Goal: Task Accomplishment & Management: Use online tool/utility

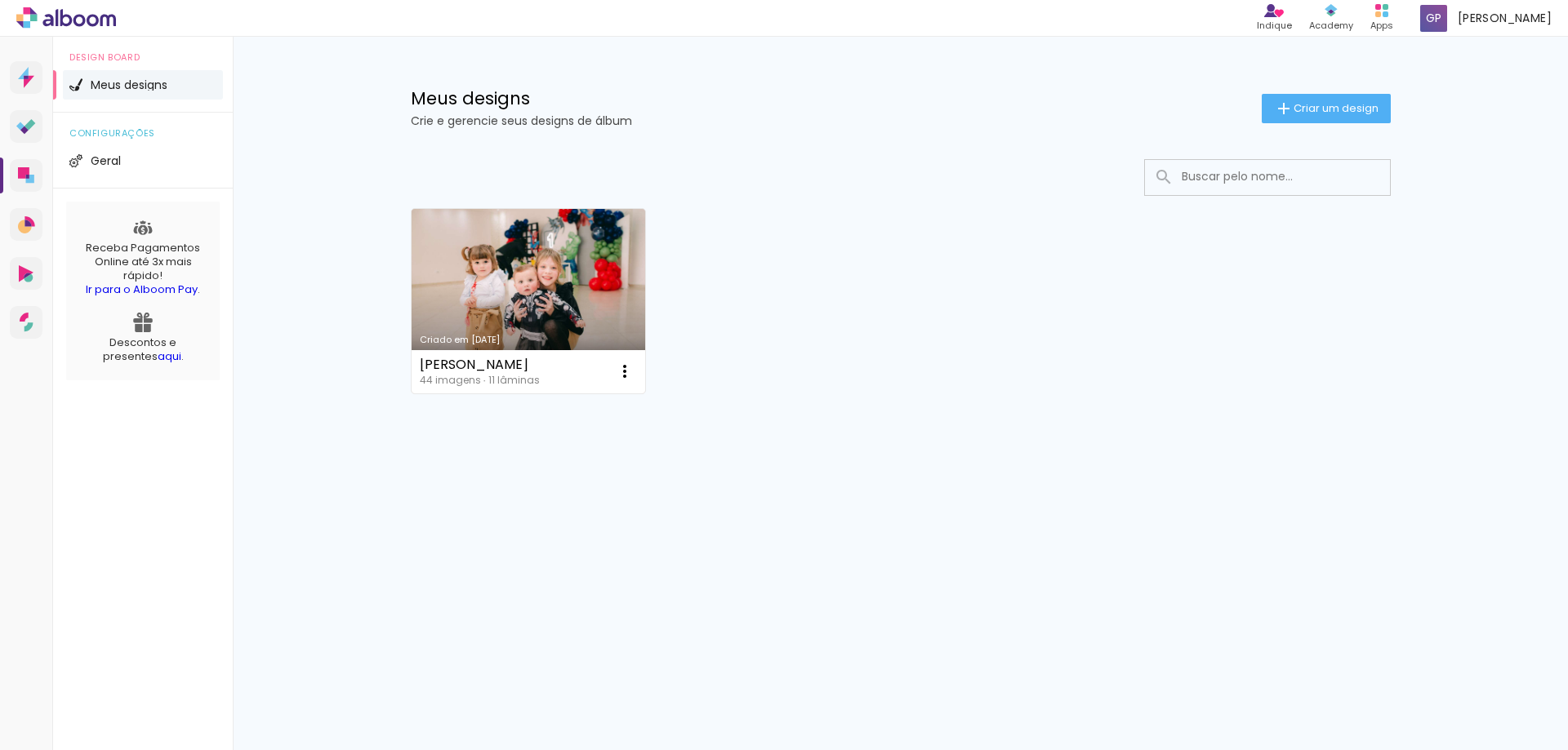
click at [554, 295] on link "Criado em [DATE]" at bounding box center [529, 301] width 235 height 184
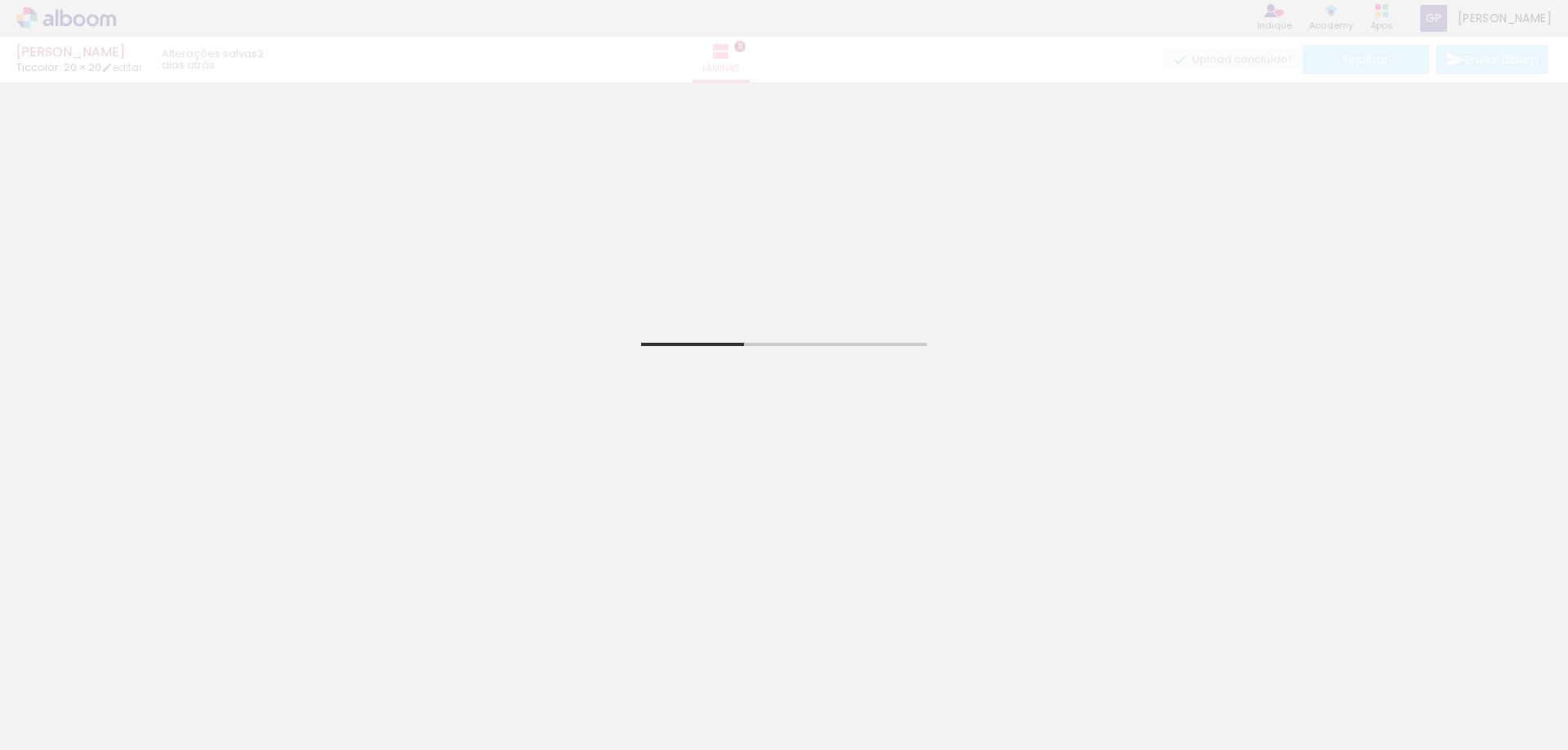
click at [133, 717] on div at bounding box center [163, 696] width 81 height 54
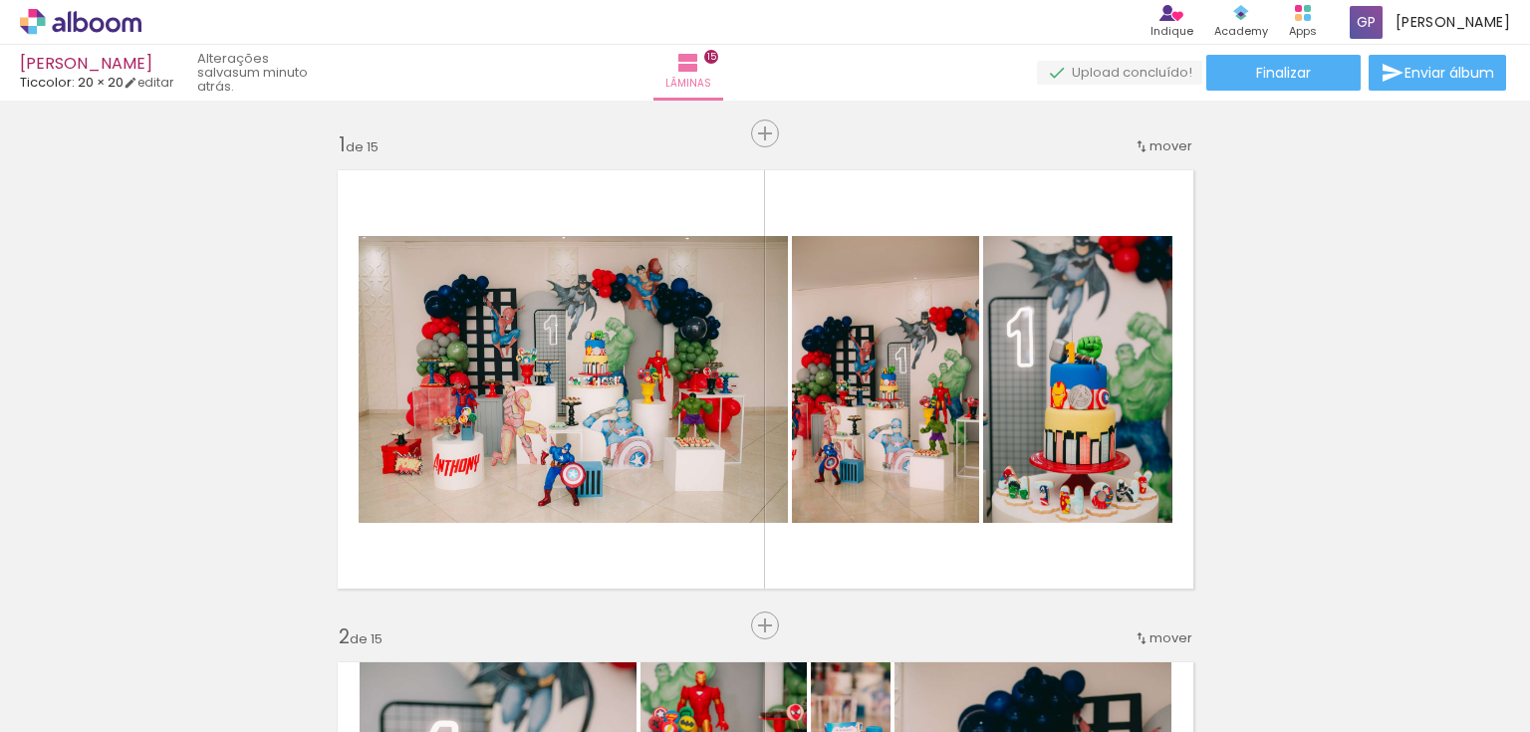
drag, startPoint x: 0, startPoint y: 0, endPoint x: 1235, endPoint y: 492, distance: 1329.6
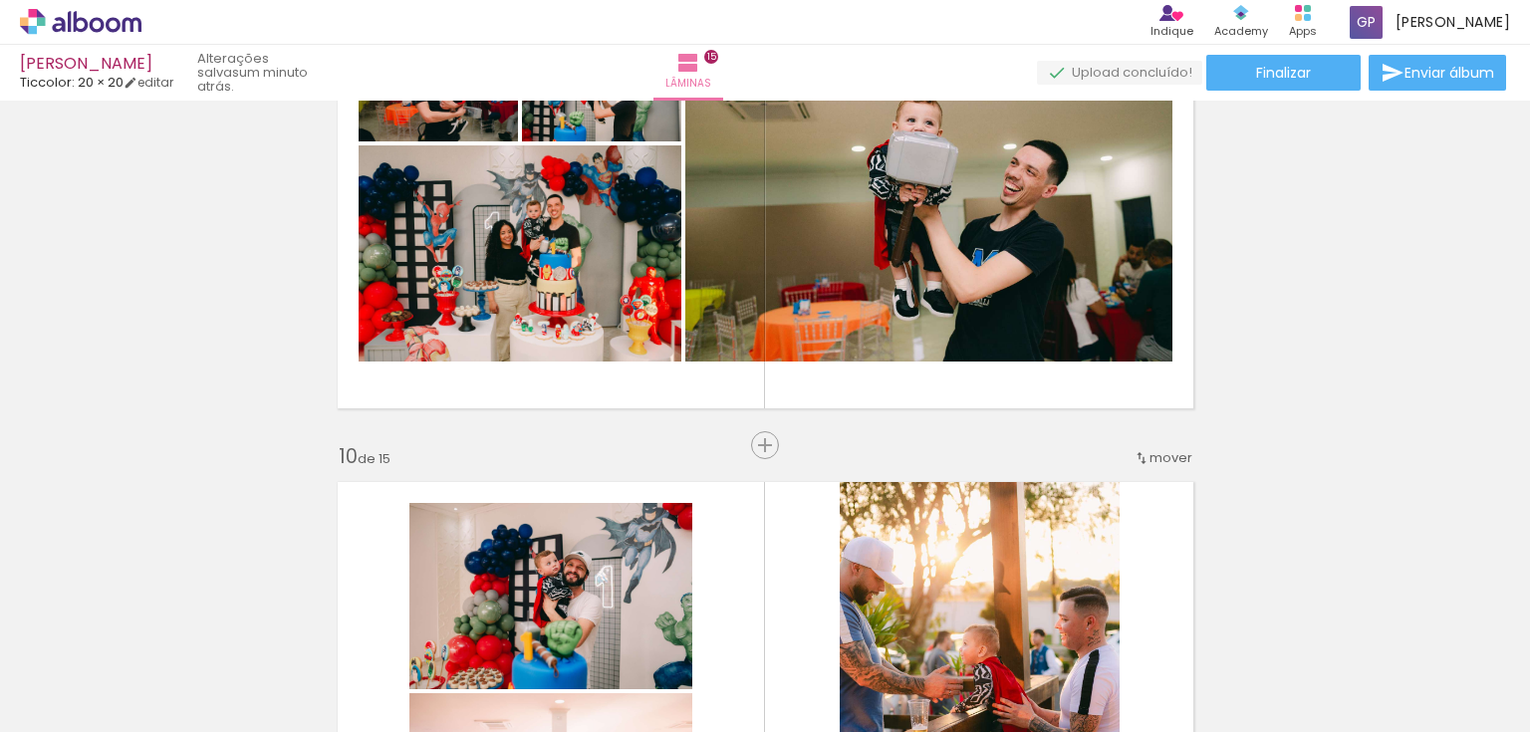
scroll to position [0, 5660]
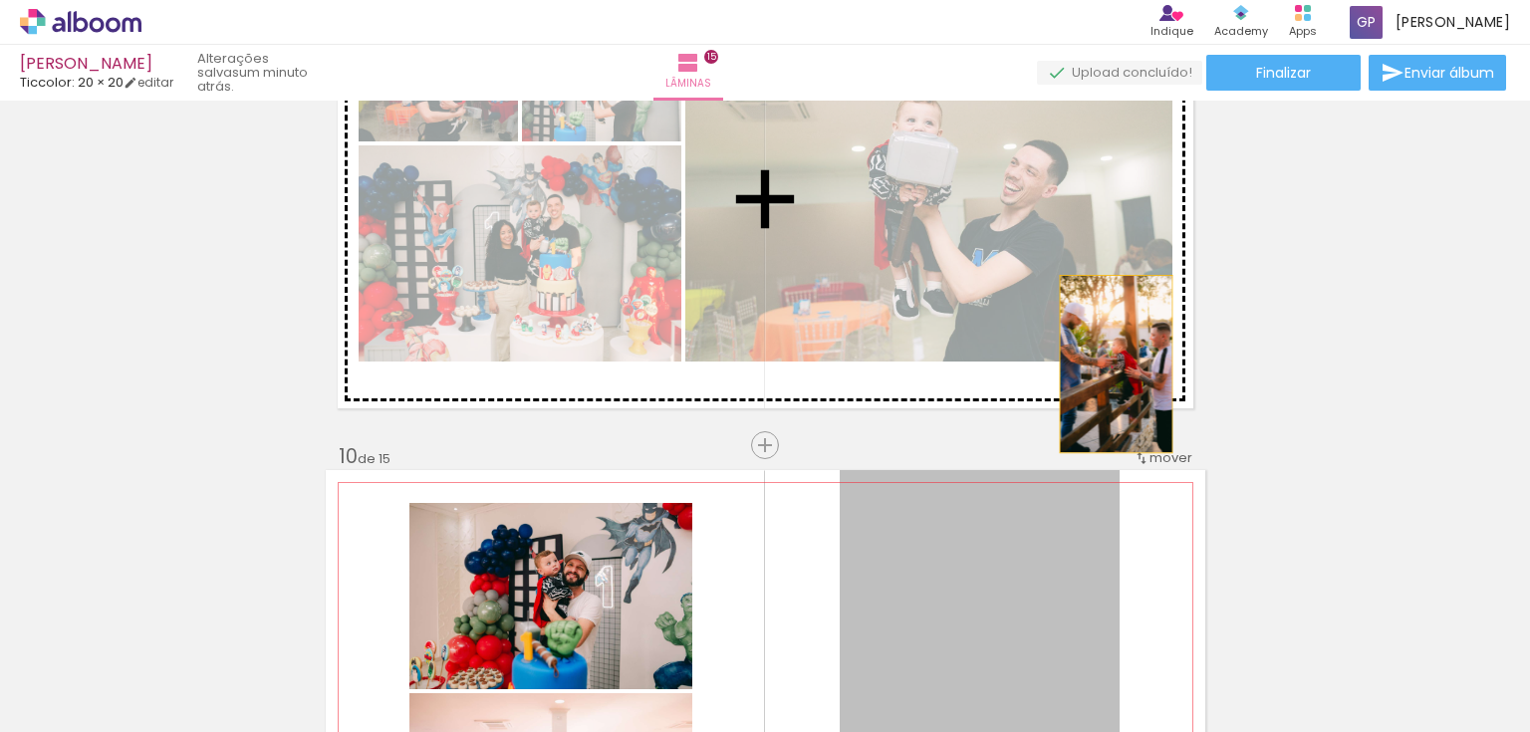
drag, startPoint x: 1040, startPoint y: 584, endPoint x: 852, endPoint y: 449, distance: 231.4
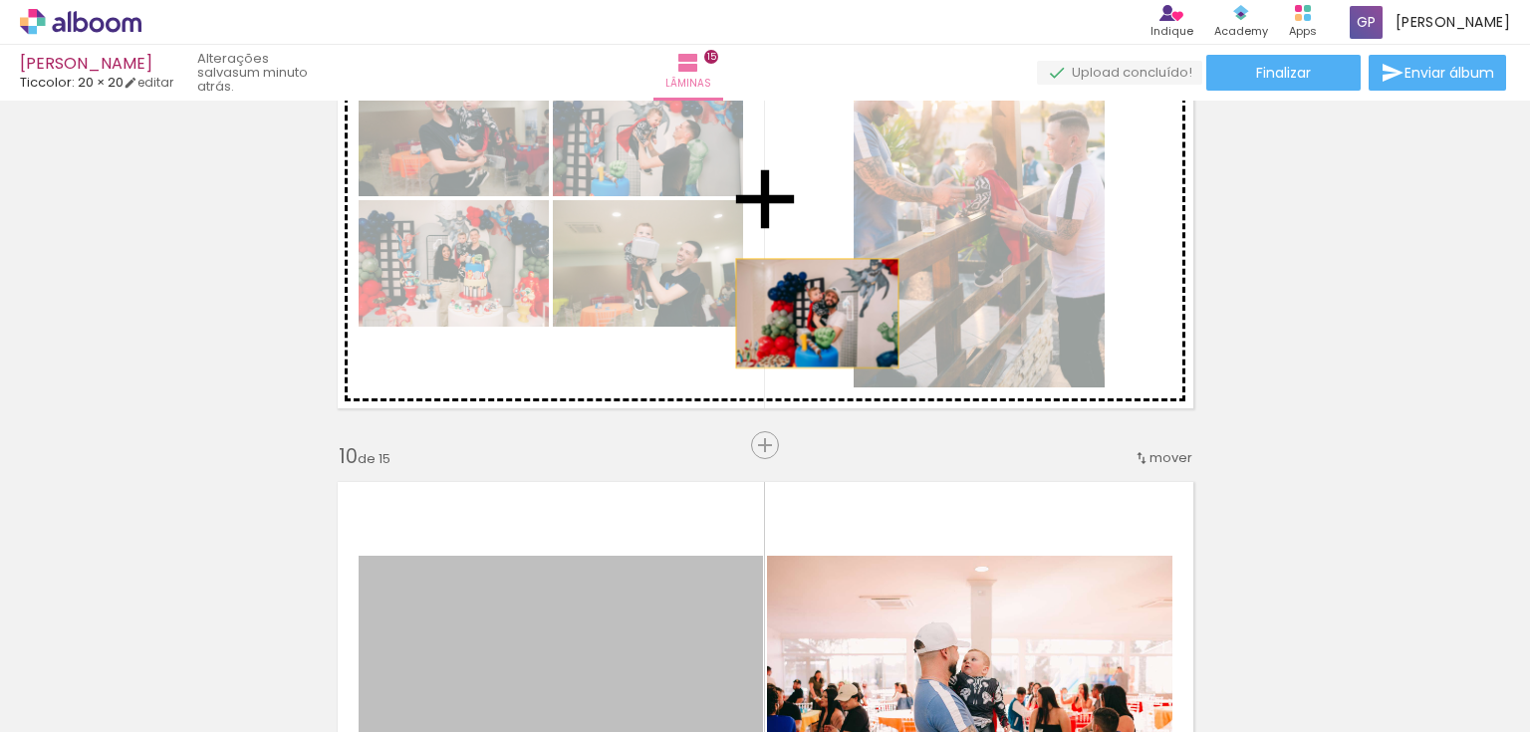
drag, startPoint x: 707, startPoint y: 578, endPoint x: 811, endPoint y: 313, distance: 284.5
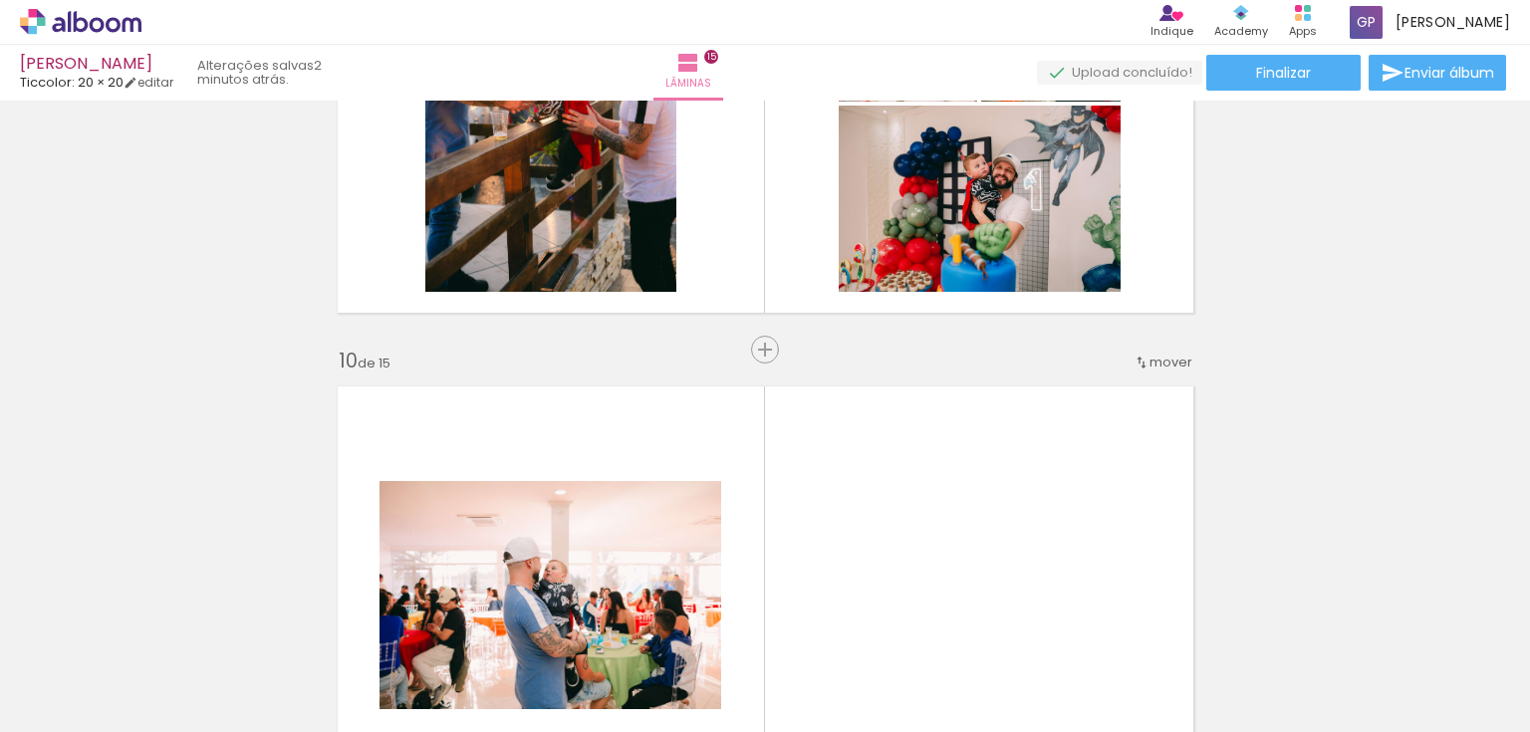
scroll to position [4276, 0]
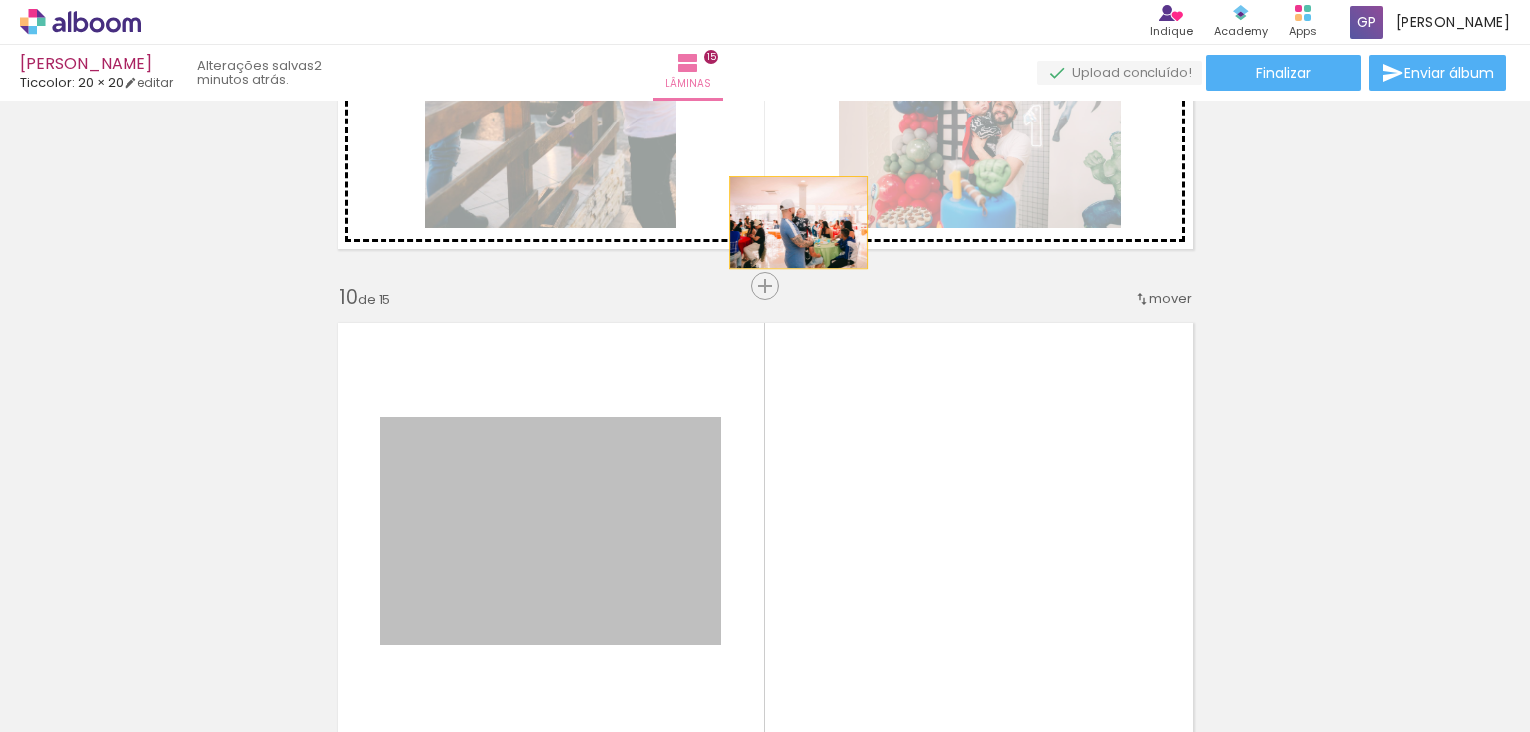
drag, startPoint x: 622, startPoint y: 507, endPoint x: 793, endPoint y: 211, distance: 341.9
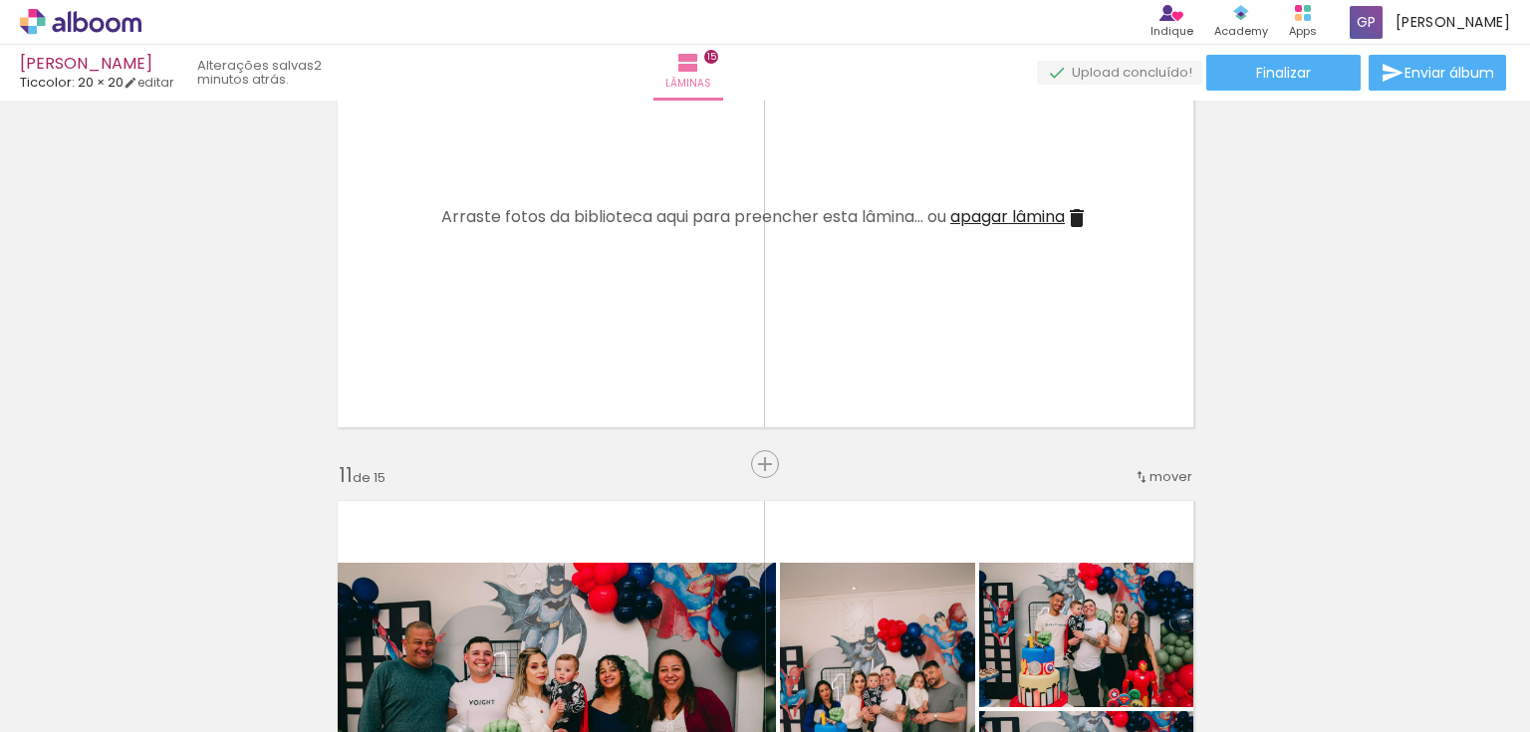
scroll to position [4595, 0]
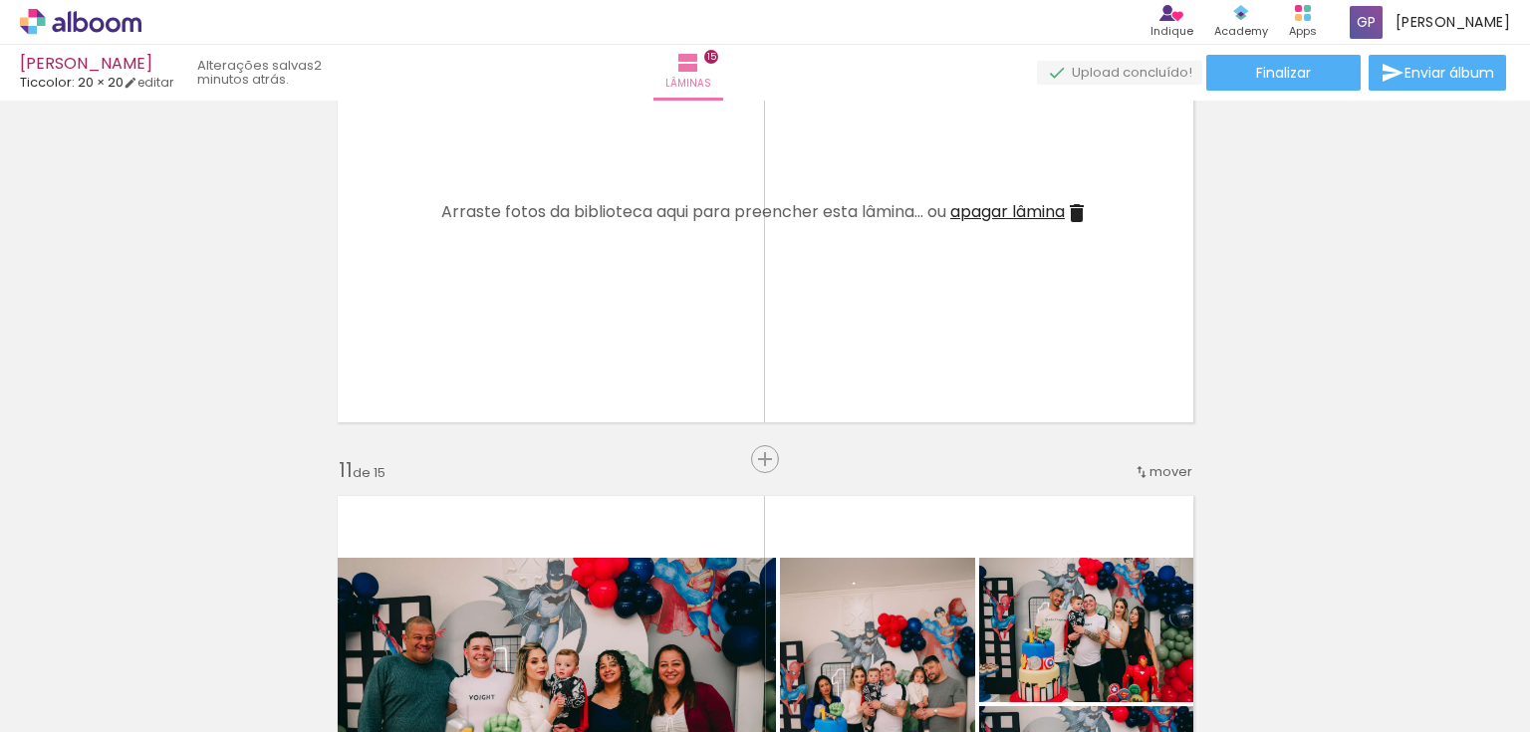
click at [1012, 215] on span "apagar lâmina" at bounding box center [1007, 211] width 115 height 23
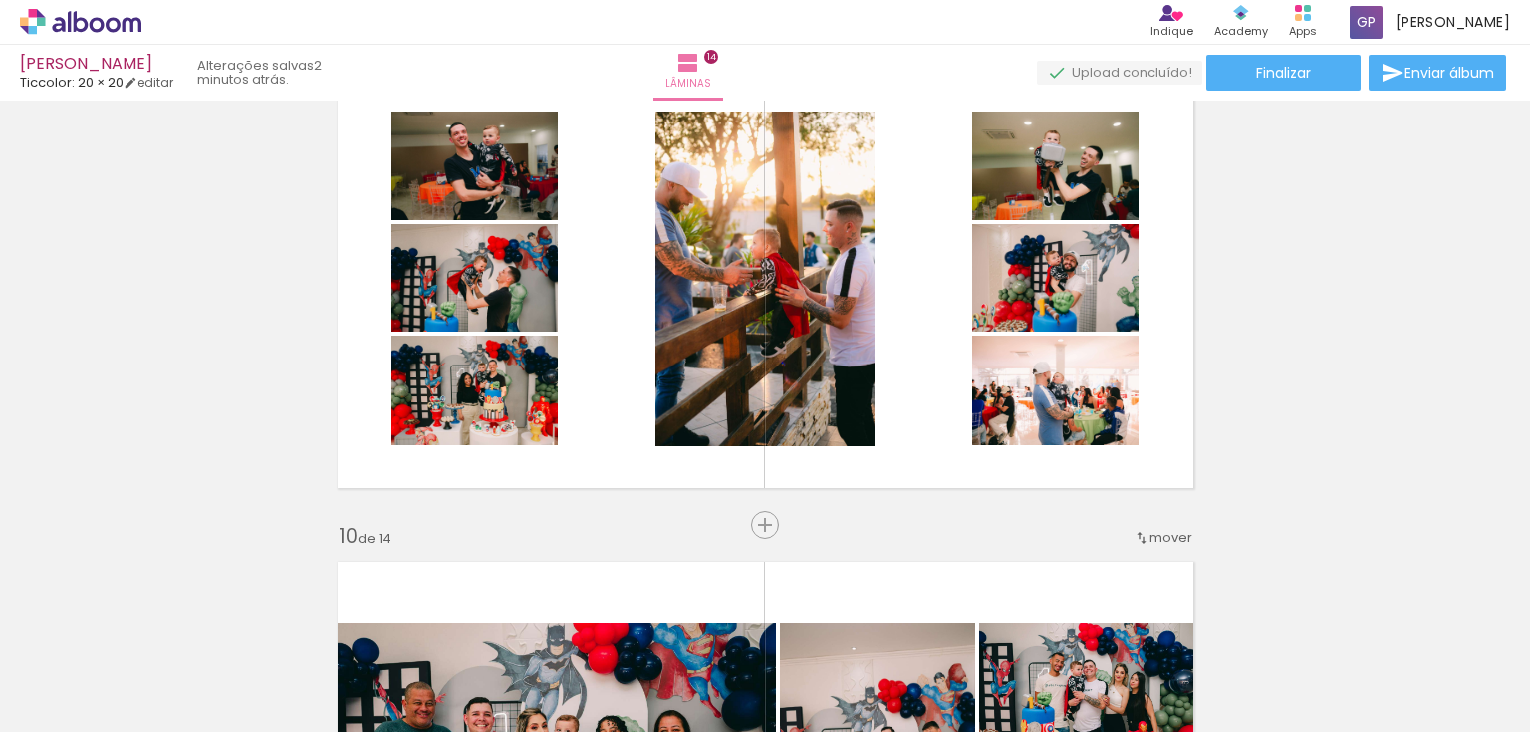
scroll to position [3957, 0]
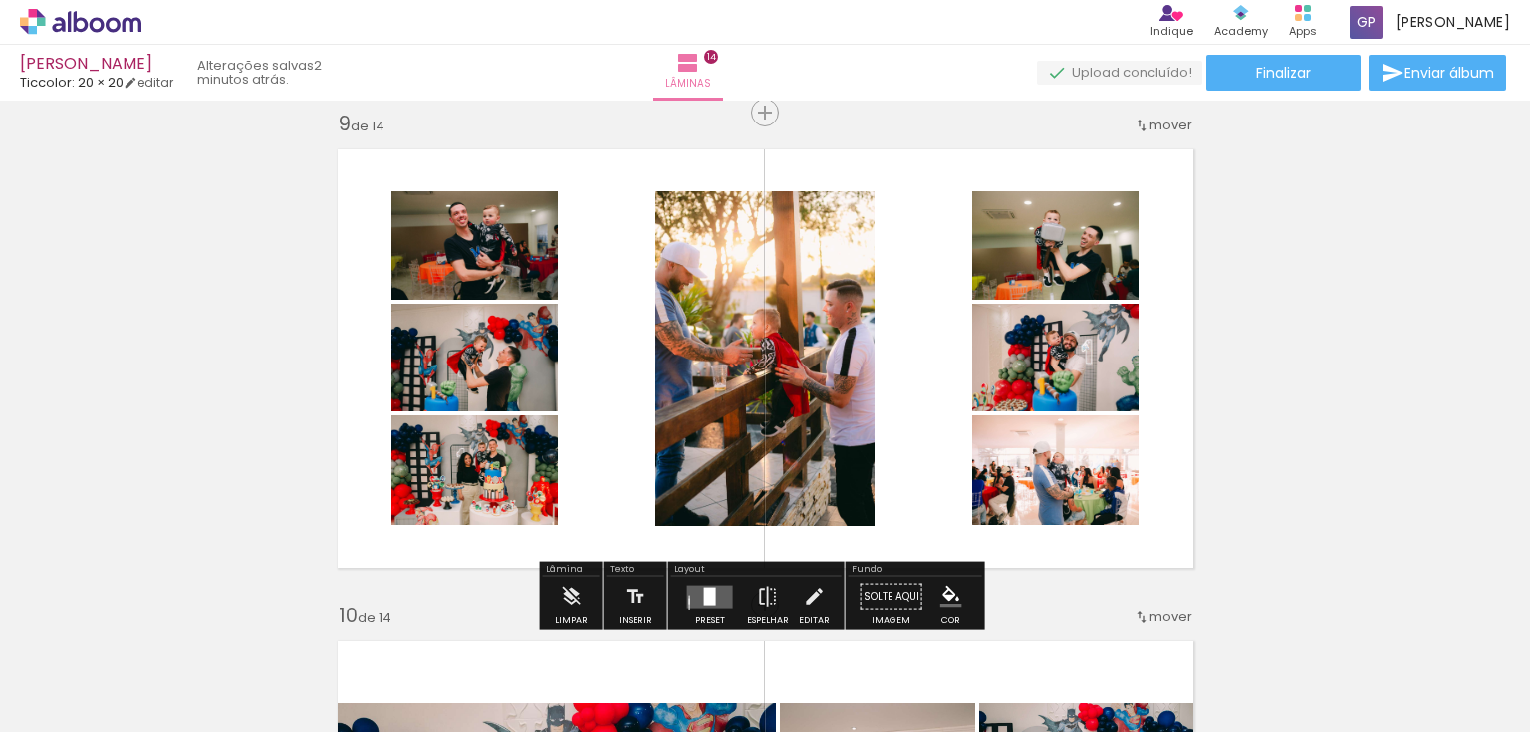
click at [691, 602] on quentale-layouter at bounding box center [710, 596] width 46 height 23
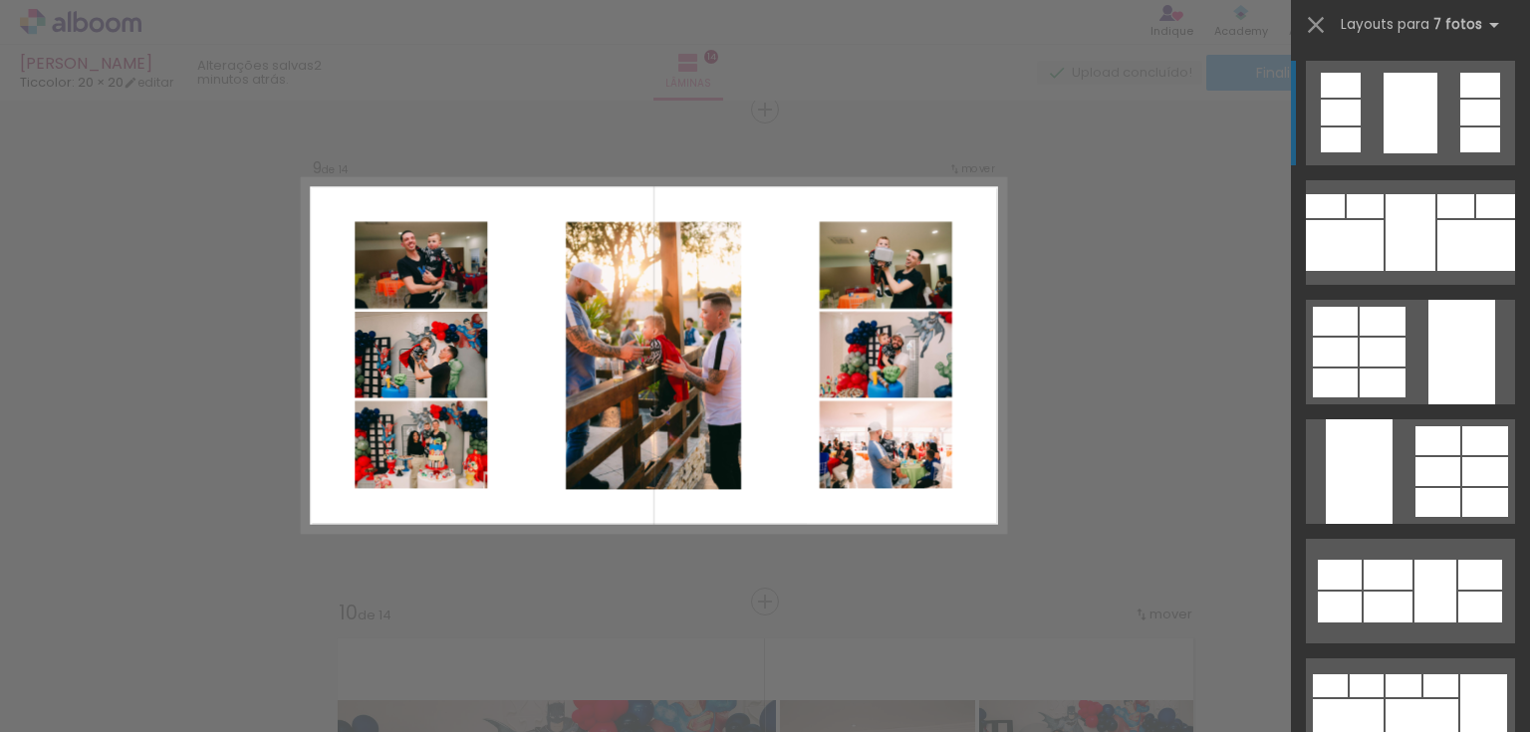
scroll to position [3961, 0]
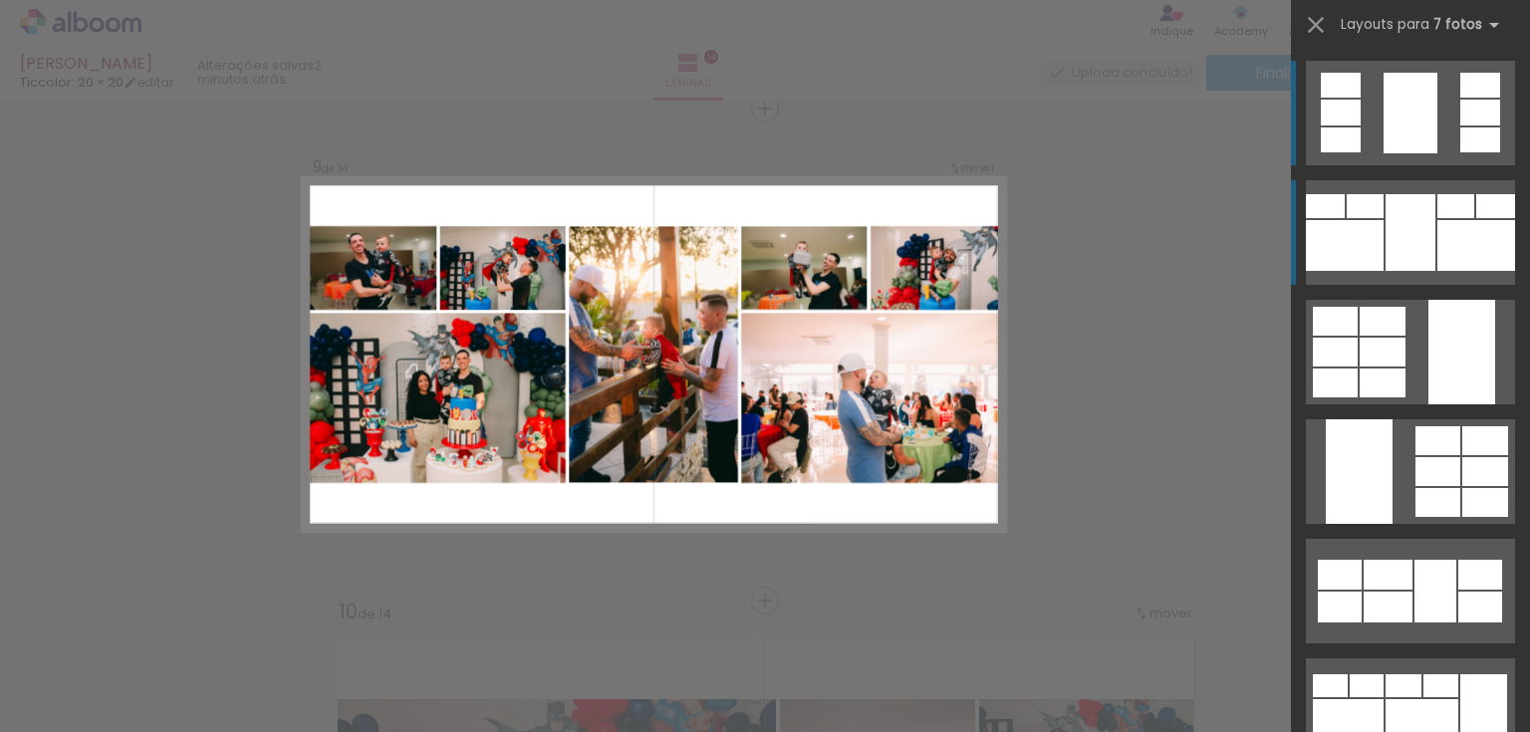
click at [1371, 232] on div at bounding box center [1345, 245] width 78 height 51
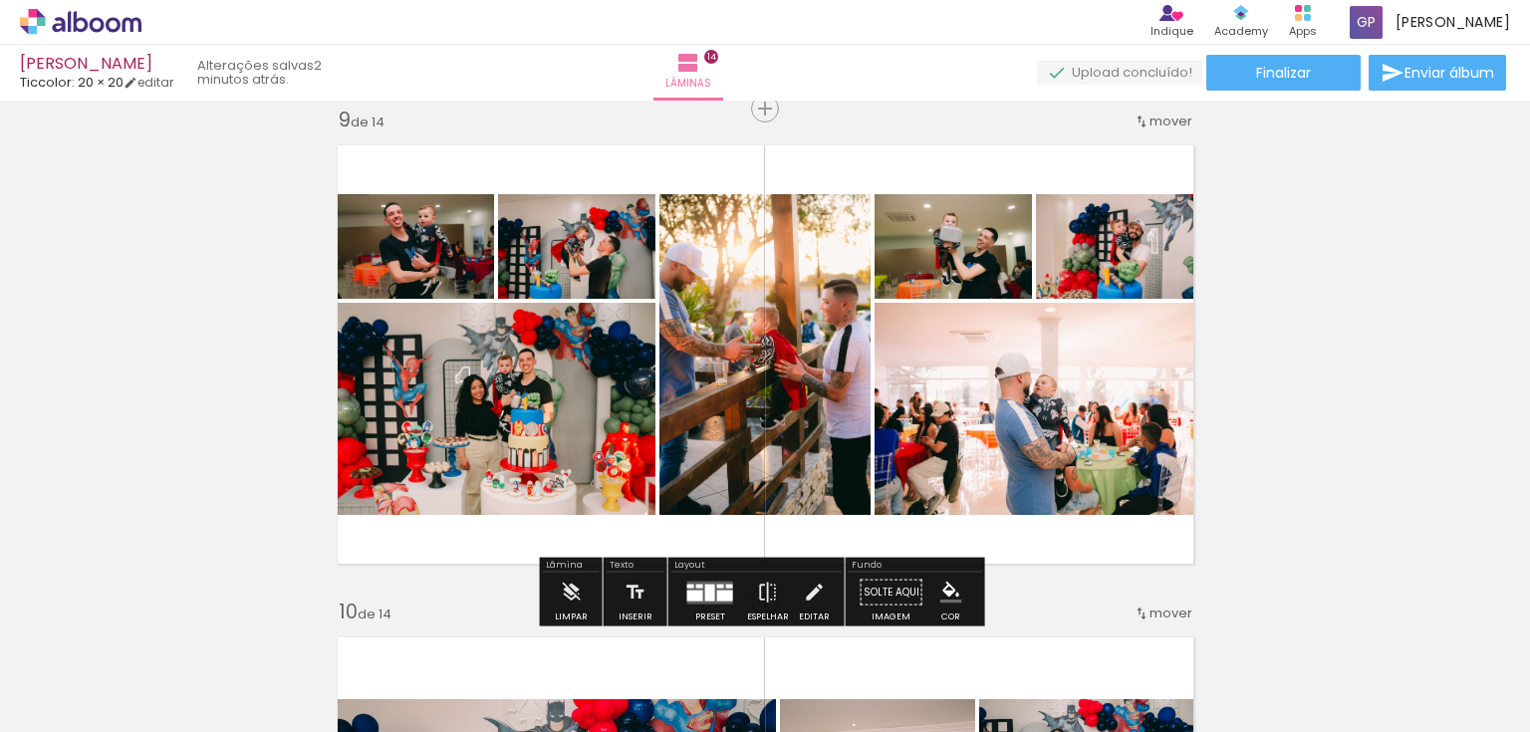
click at [683, 590] on div at bounding box center [710, 593] width 54 height 40
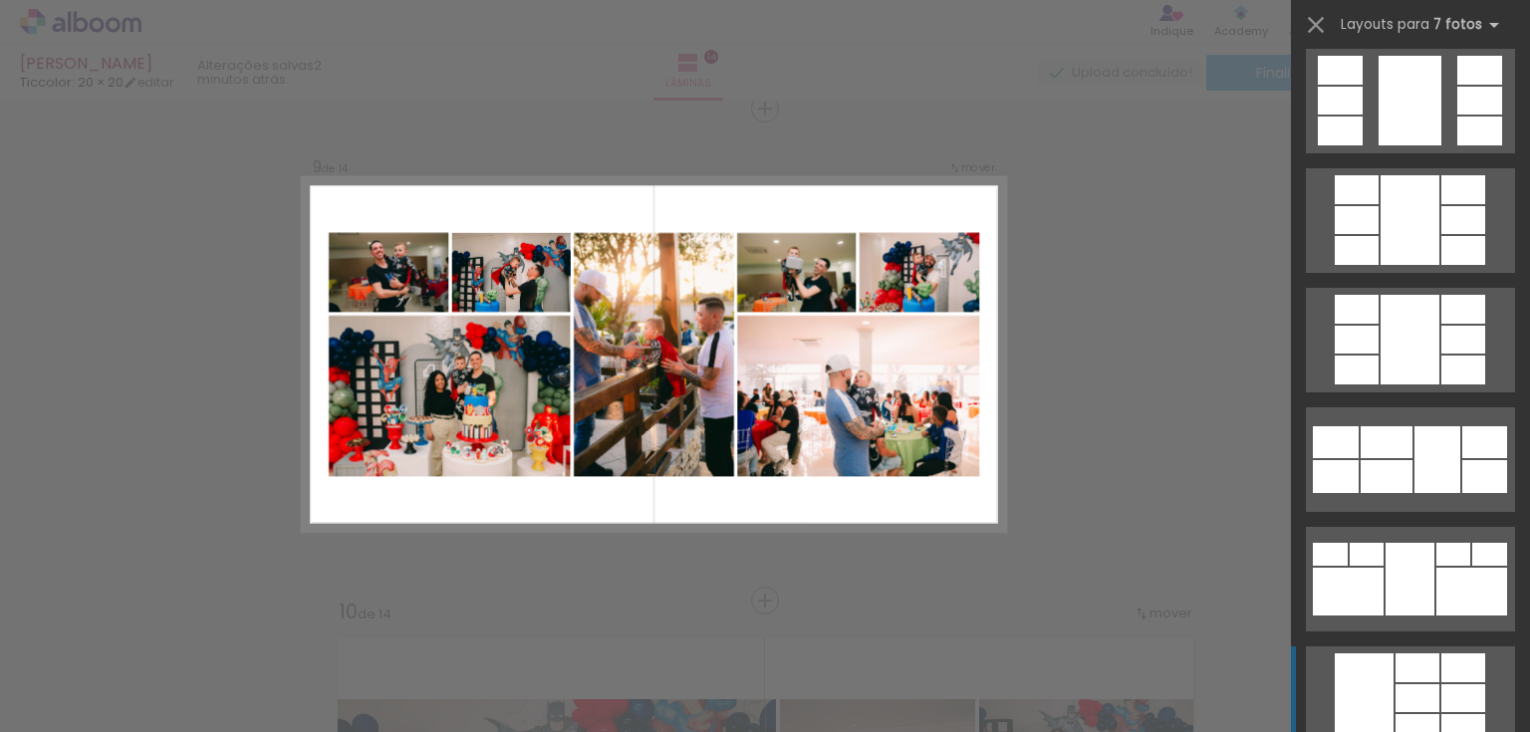
scroll to position [757, 0]
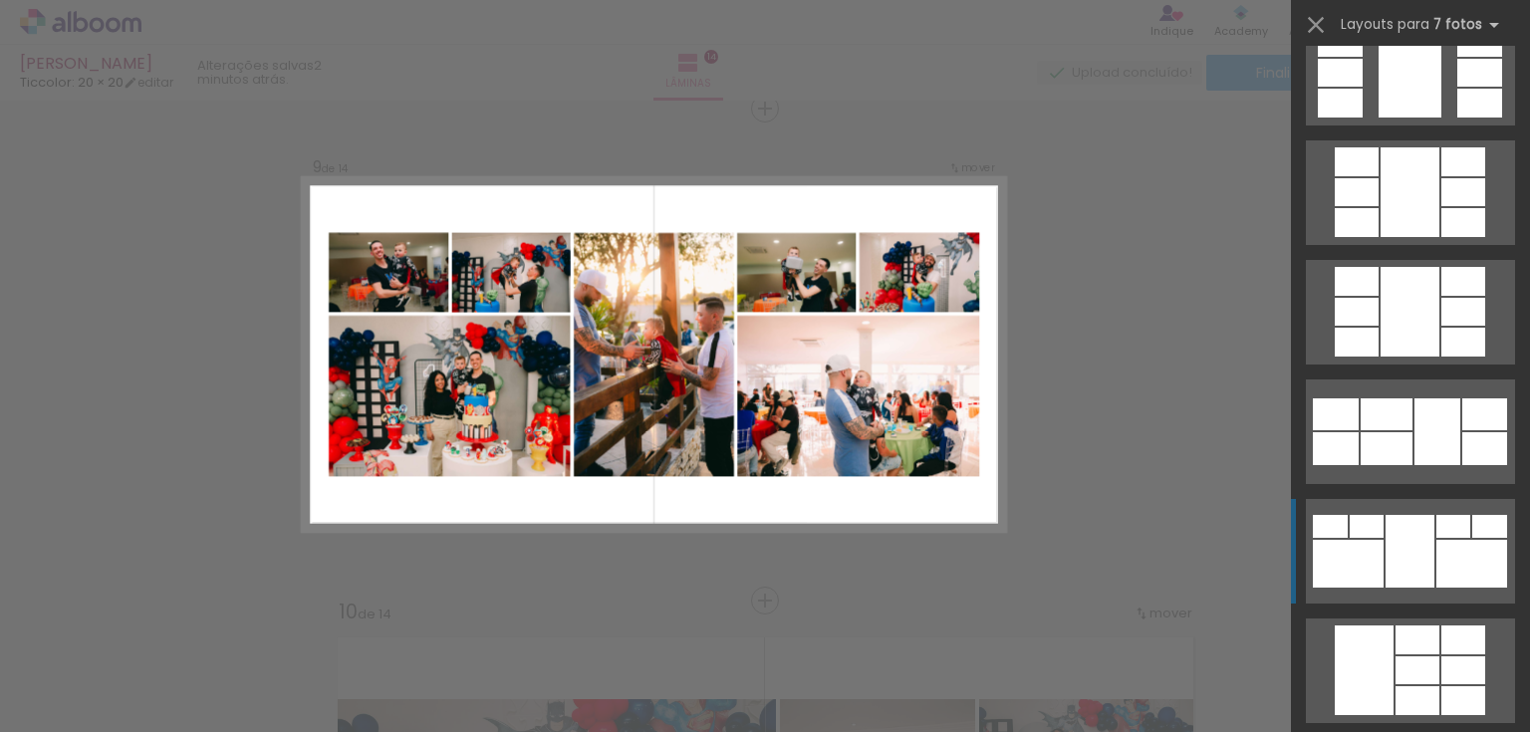
click at [1375, 562] on div at bounding box center [1348, 564] width 71 height 48
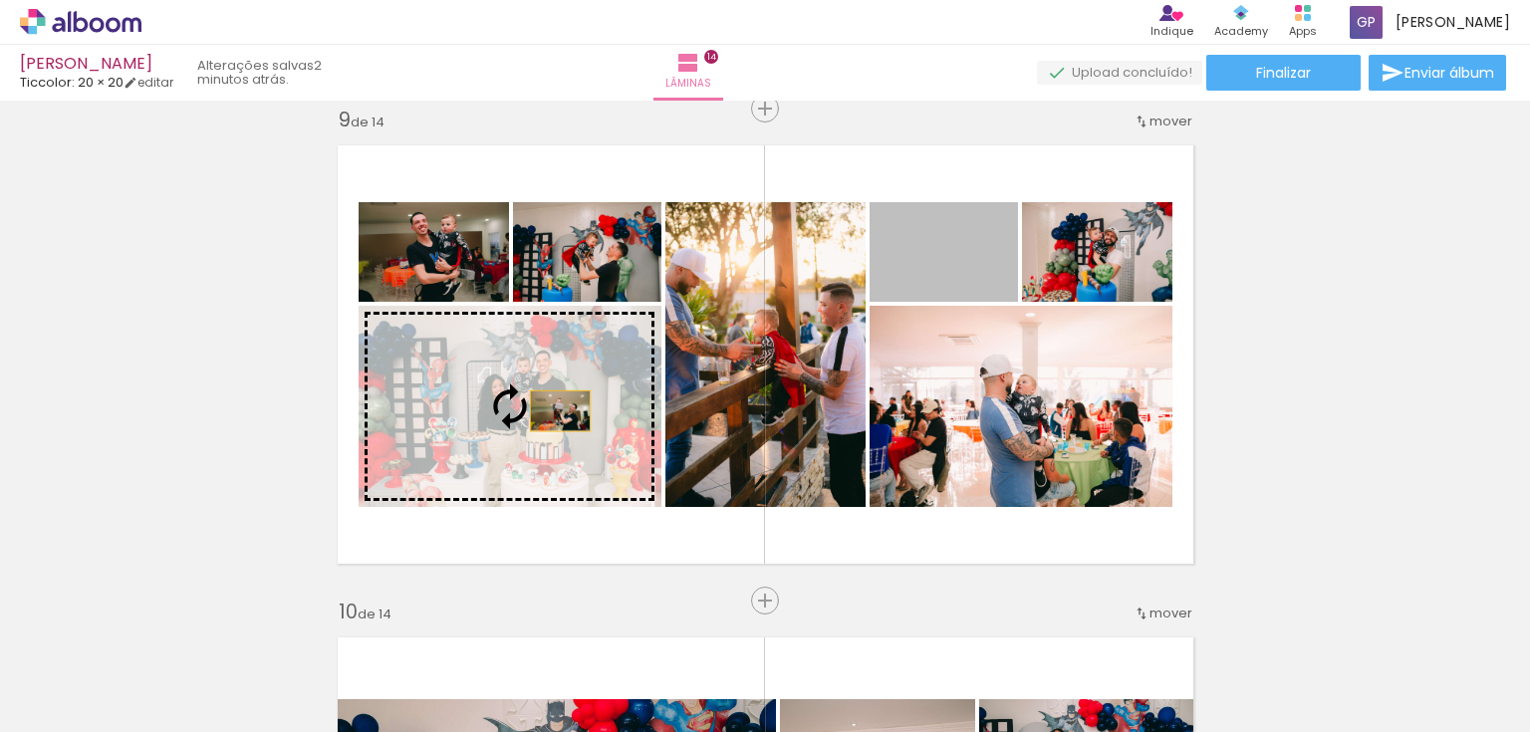
drag, startPoint x: 927, startPoint y: 278, endPoint x: 552, endPoint y: 411, distance: 398.5
click at [0, 0] on slot at bounding box center [0, 0] width 0 height 0
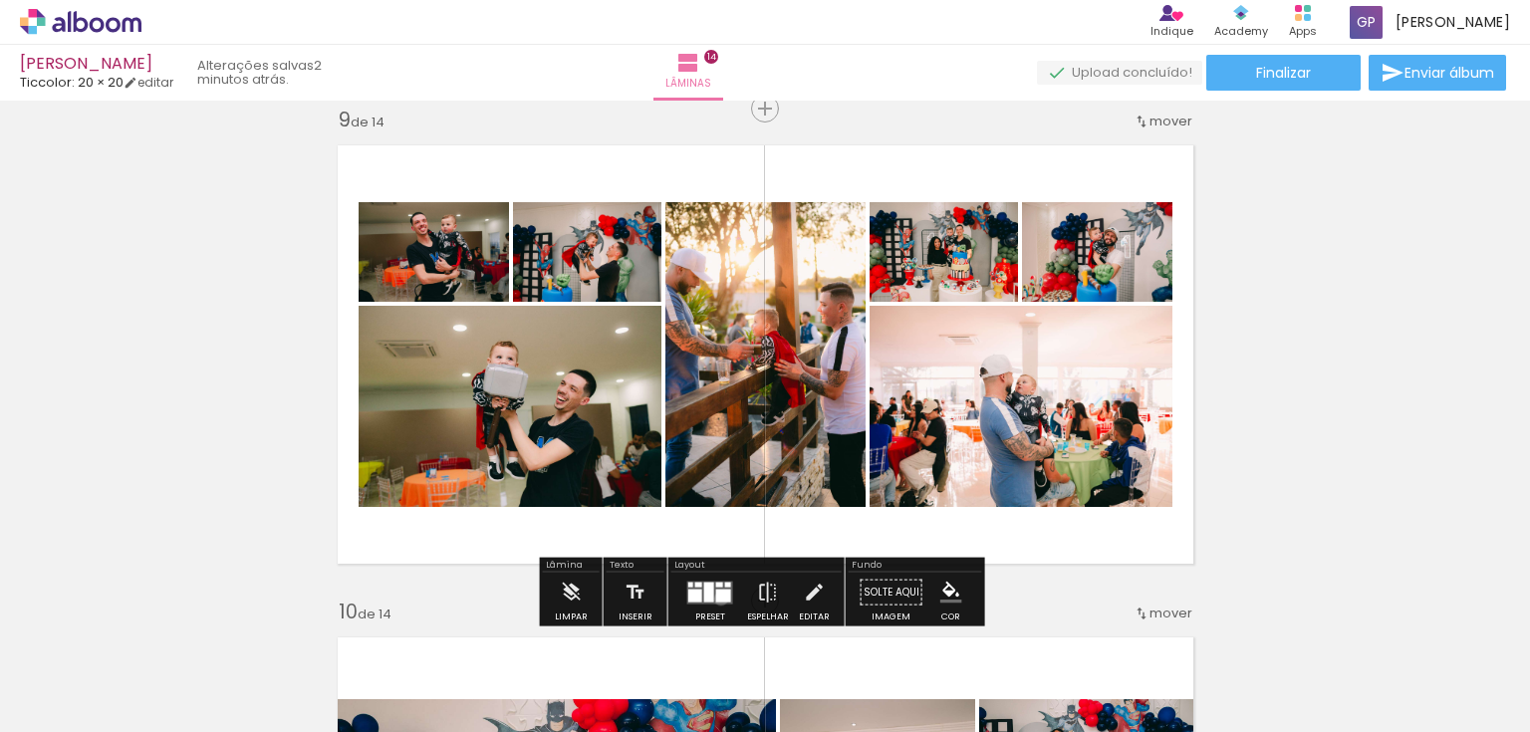
click at [716, 598] on div at bounding box center [723, 595] width 15 height 13
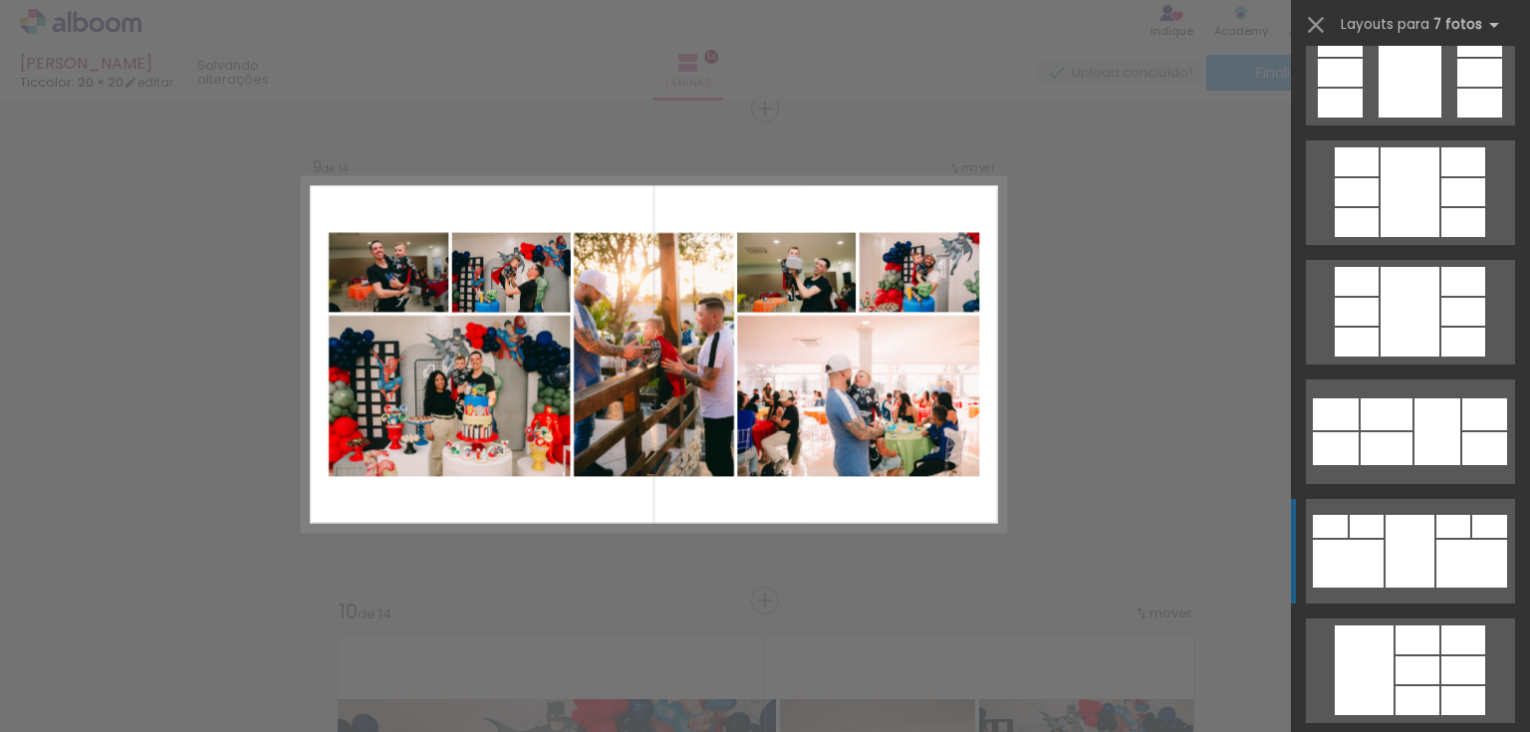
scroll to position [1195, 0]
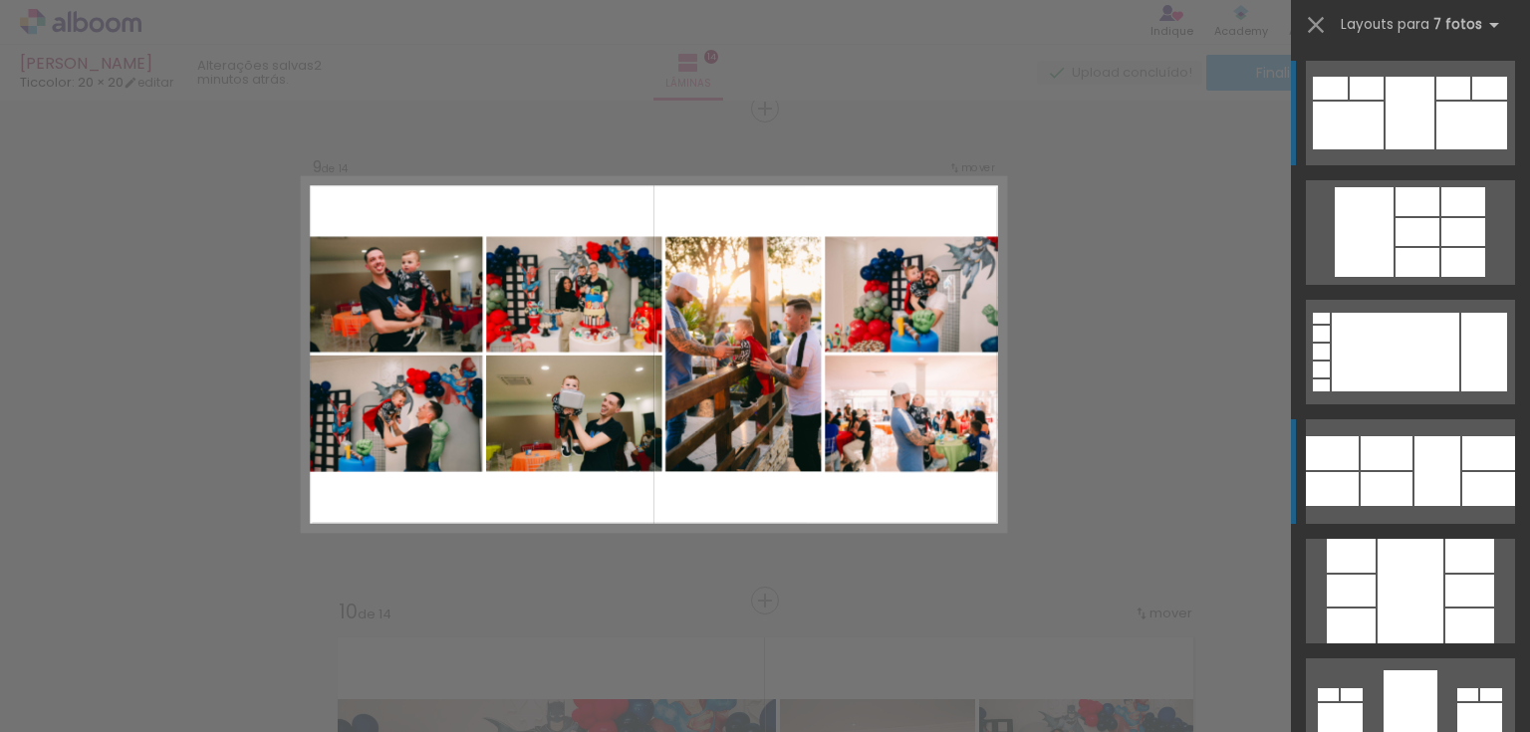
click at [1347, 466] on div at bounding box center [1332, 453] width 53 height 34
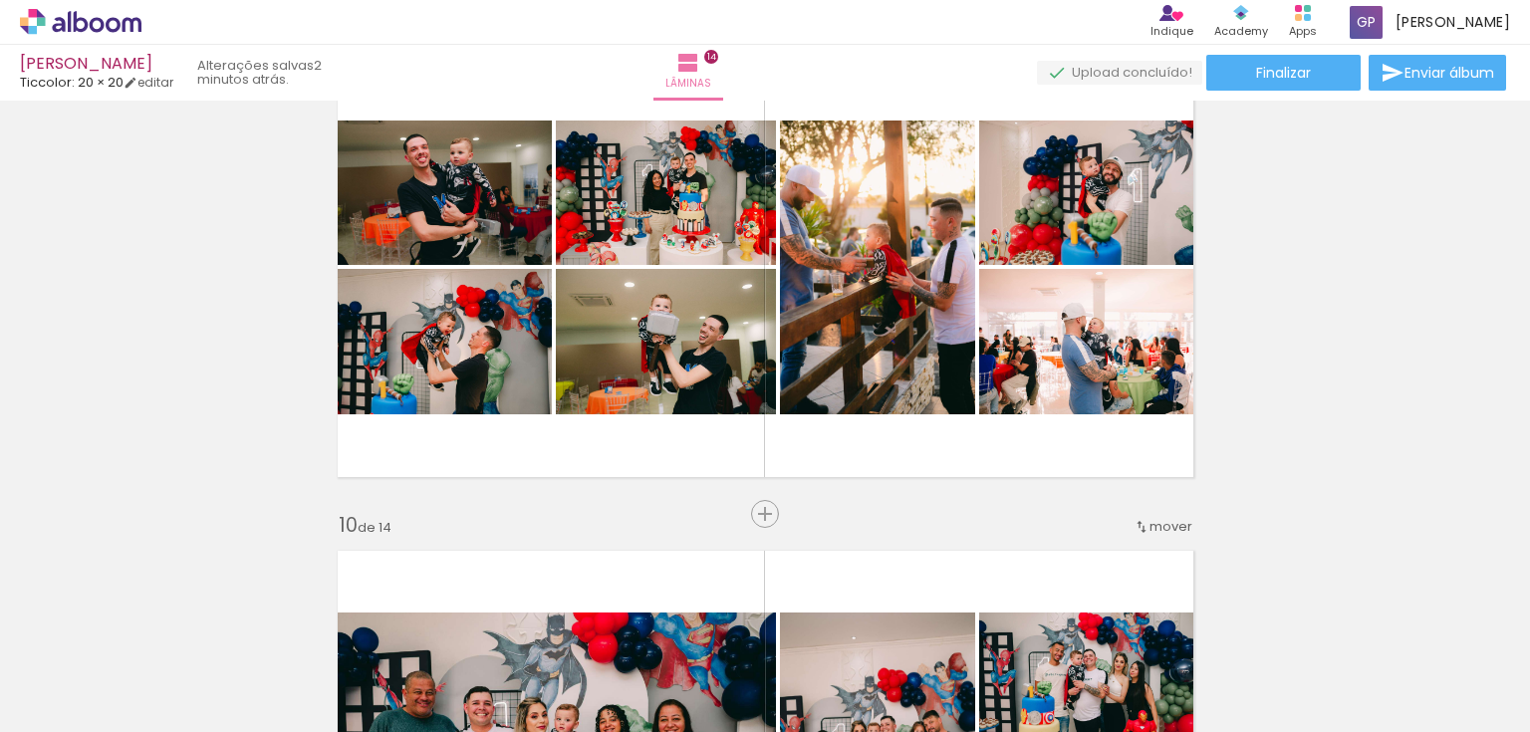
scroll to position [4041, 0]
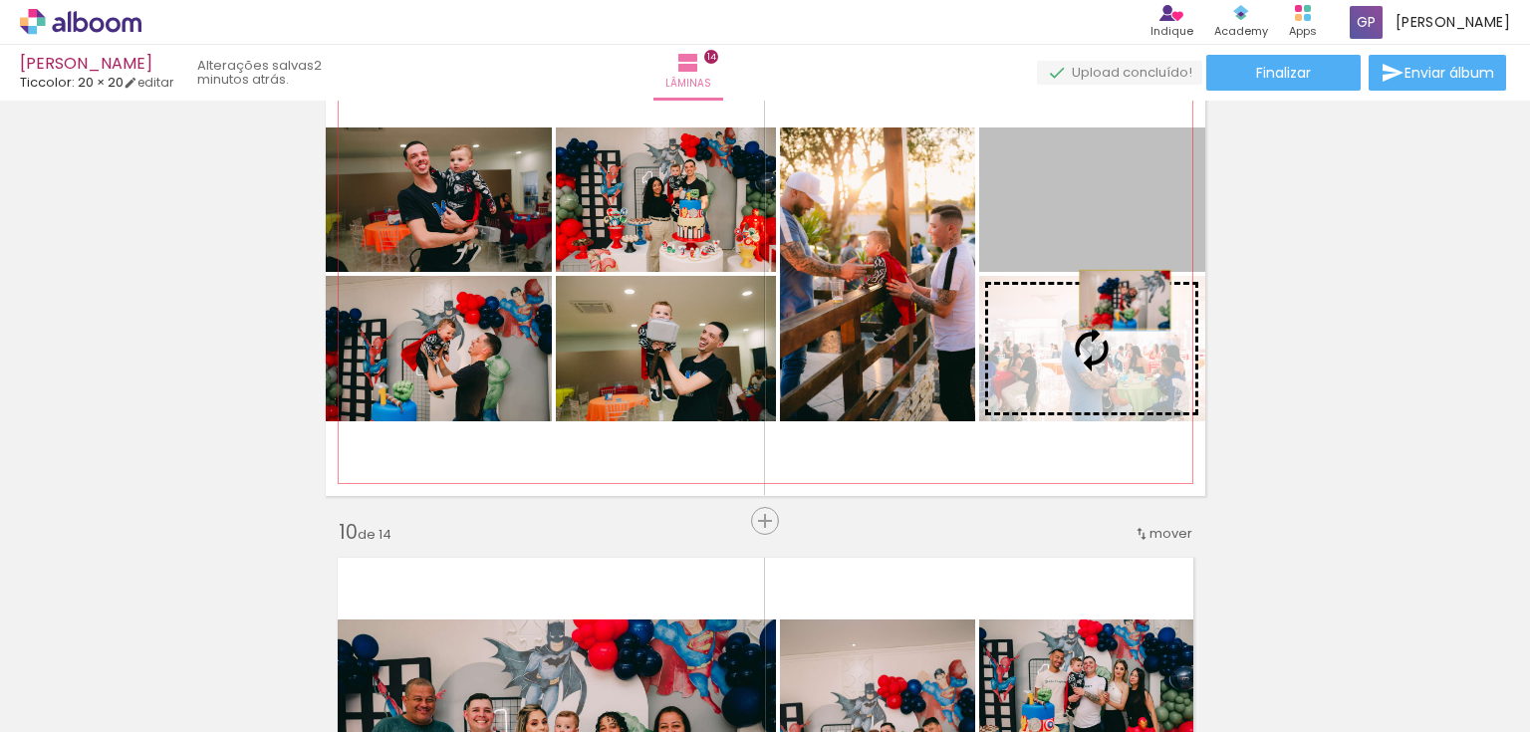
drag, startPoint x: 1114, startPoint y: 214, endPoint x: 1119, endPoint y: 299, distance: 84.8
click at [0, 0] on slot at bounding box center [0, 0] width 0 height 0
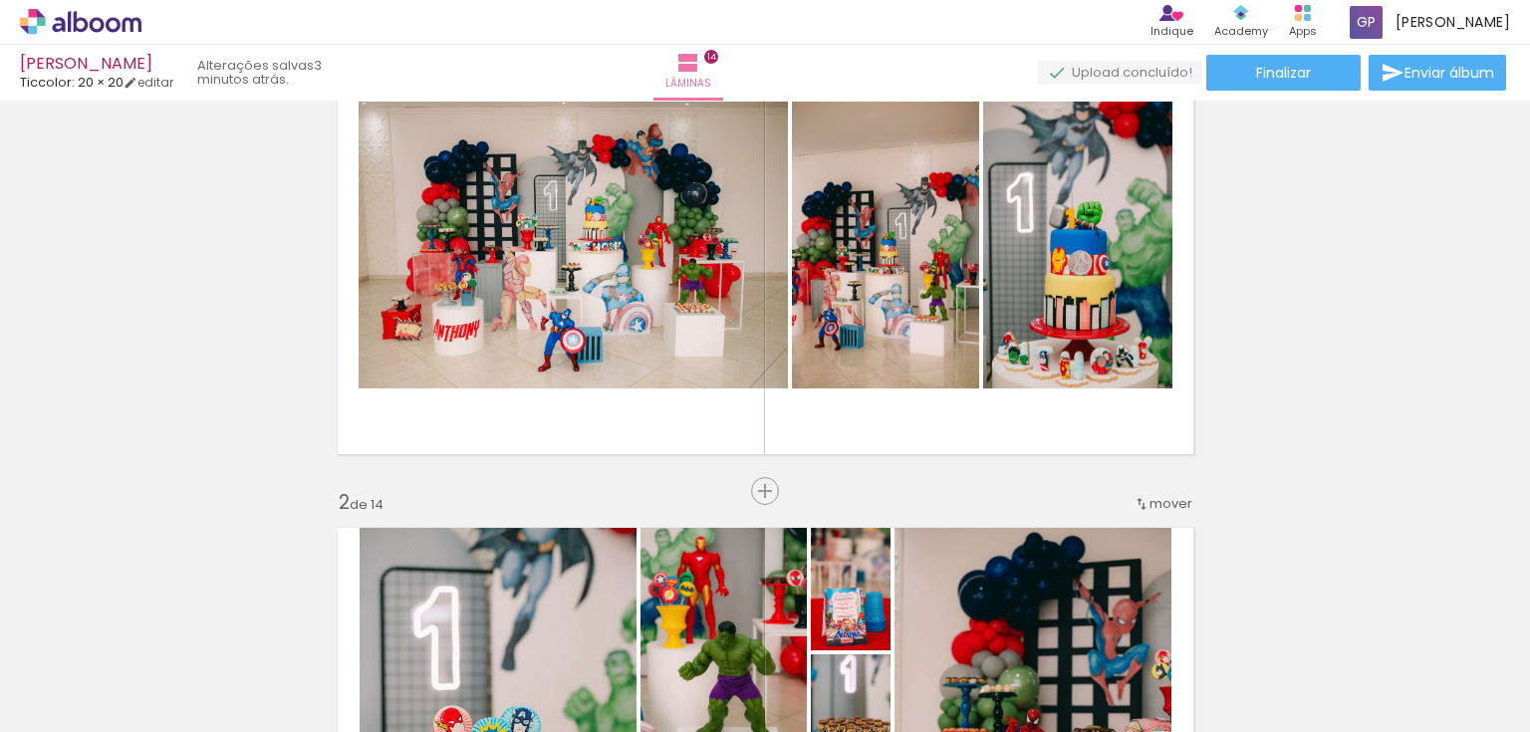
scroll to position [0, 0]
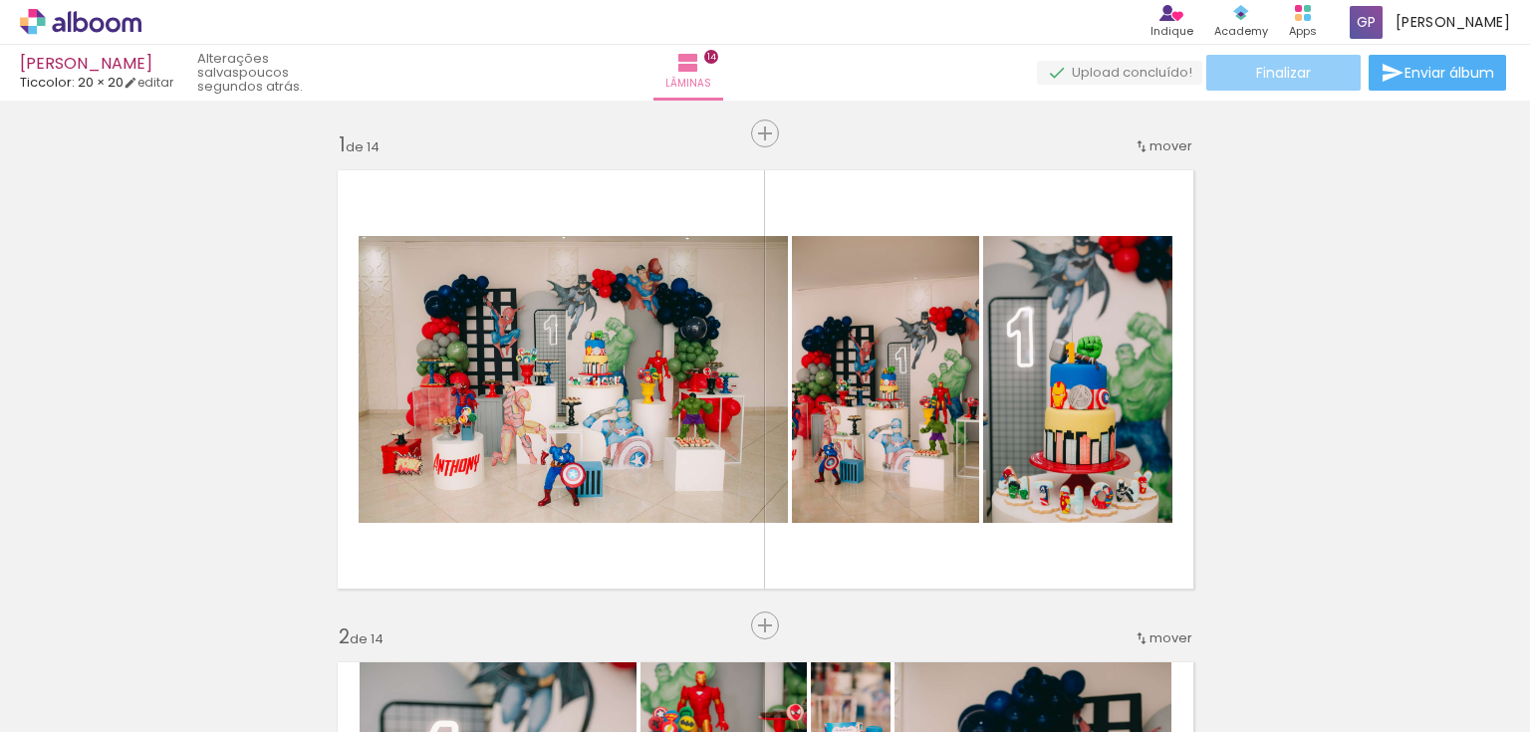
click at [1319, 73] on paper-button "Finalizar" at bounding box center [1283, 73] width 154 height 36
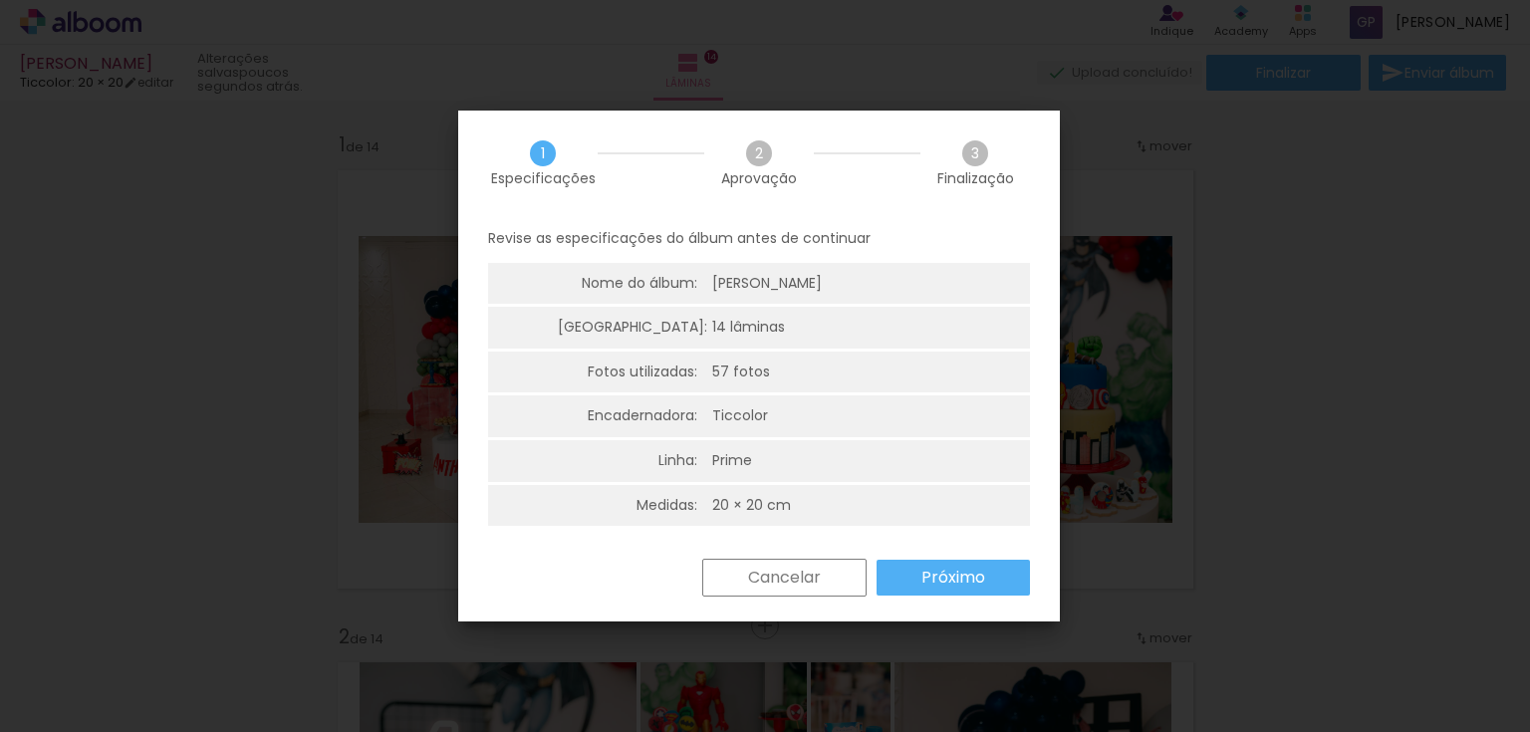
click at [0, 0] on slot "Próximo" at bounding box center [0, 0] width 0 height 0
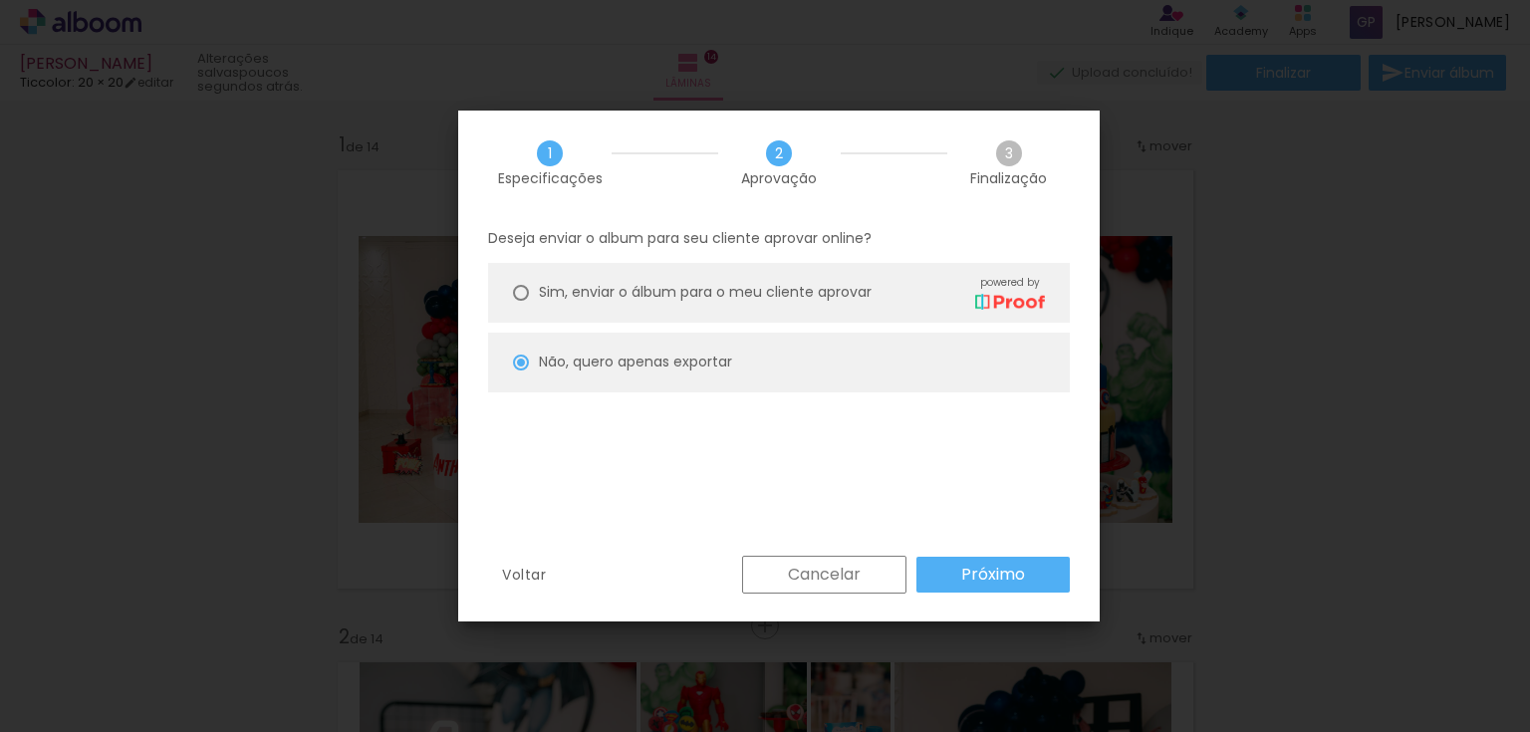
click at [955, 578] on paper-button "Próximo" at bounding box center [992, 575] width 153 height 36
type input "Alta, 300 DPI"
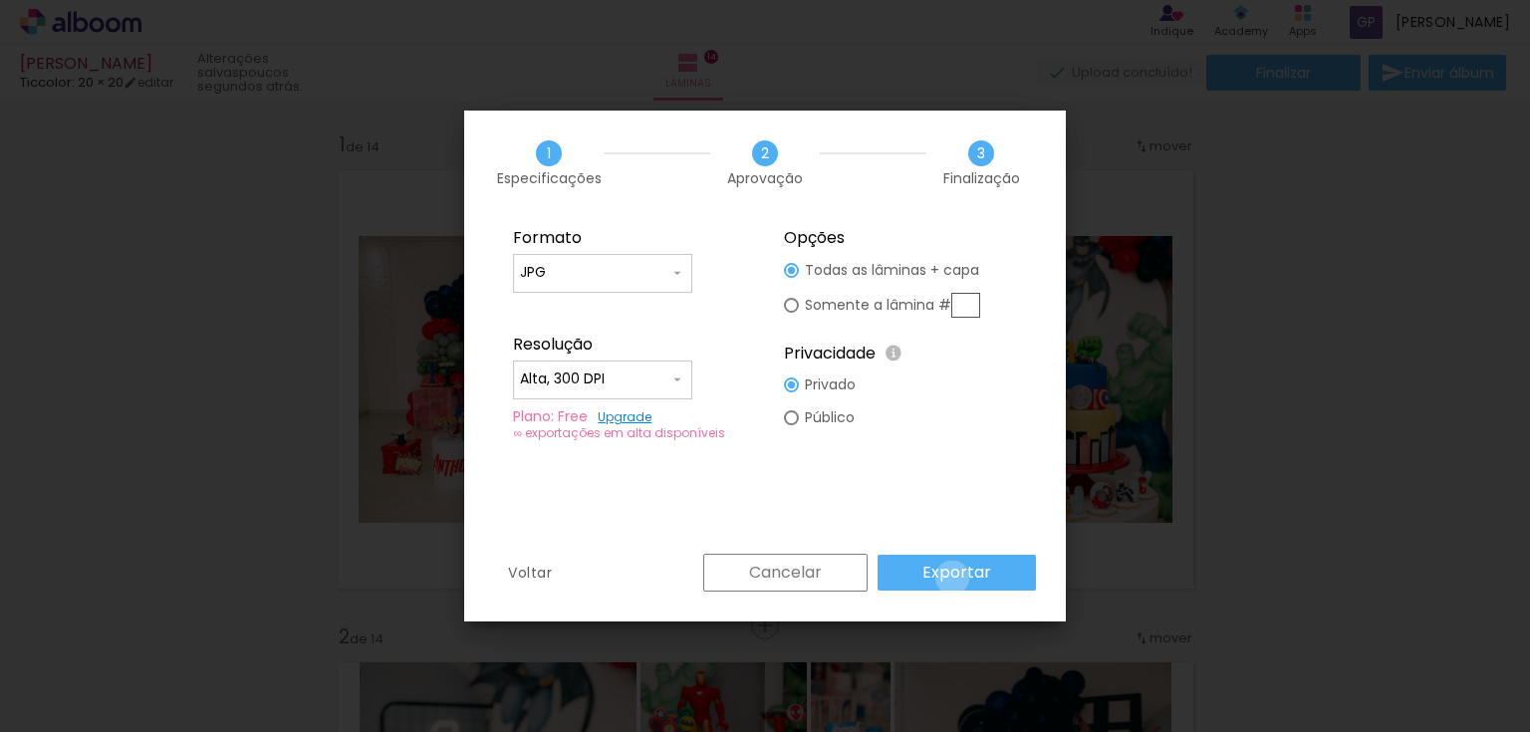
click at [0, 0] on slot "Exportar" at bounding box center [0, 0] width 0 height 0
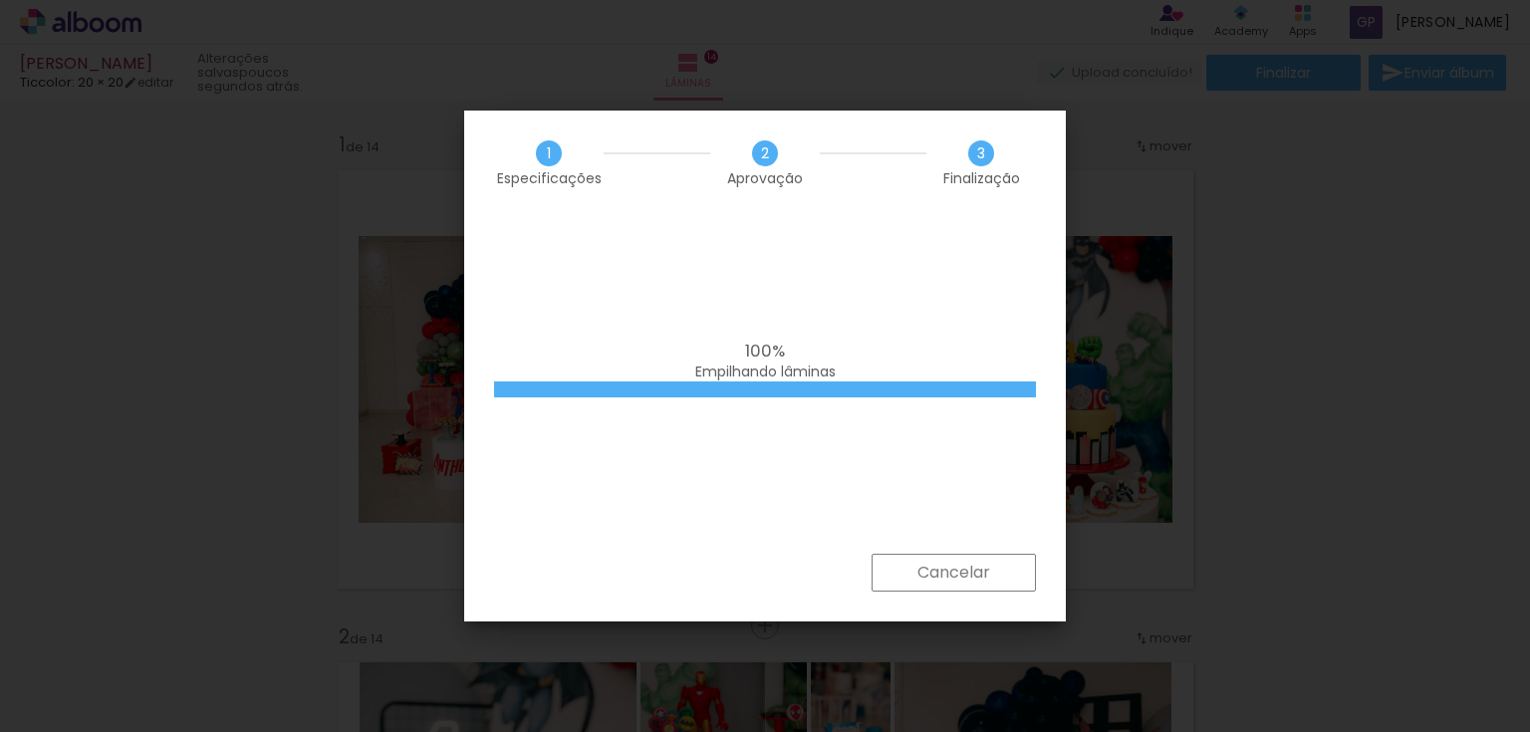
scroll to position [0, 5660]
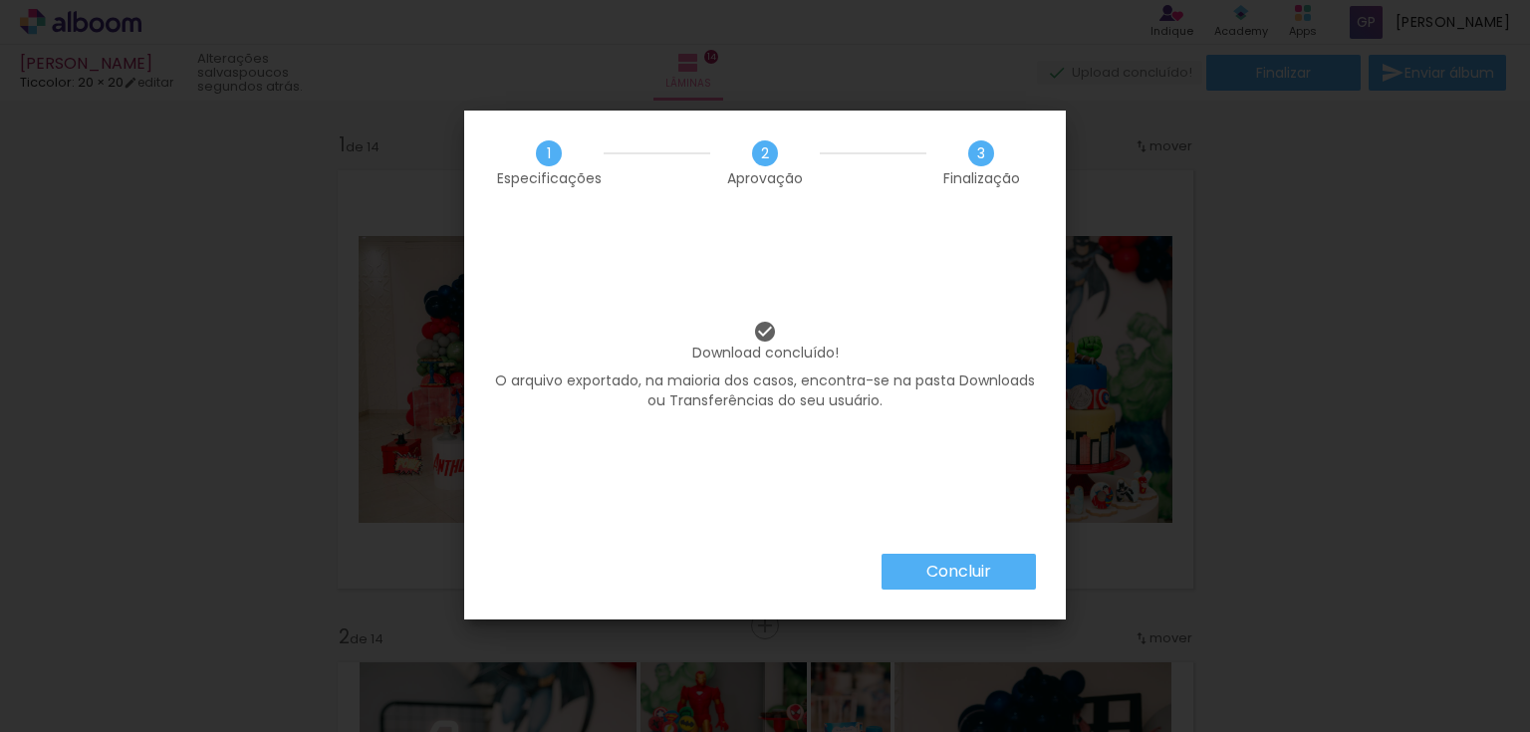
scroll to position [0, 5660]
click at [0, 0] on slot "Concluir" at bounding box center [0, 0] width 0 height 0
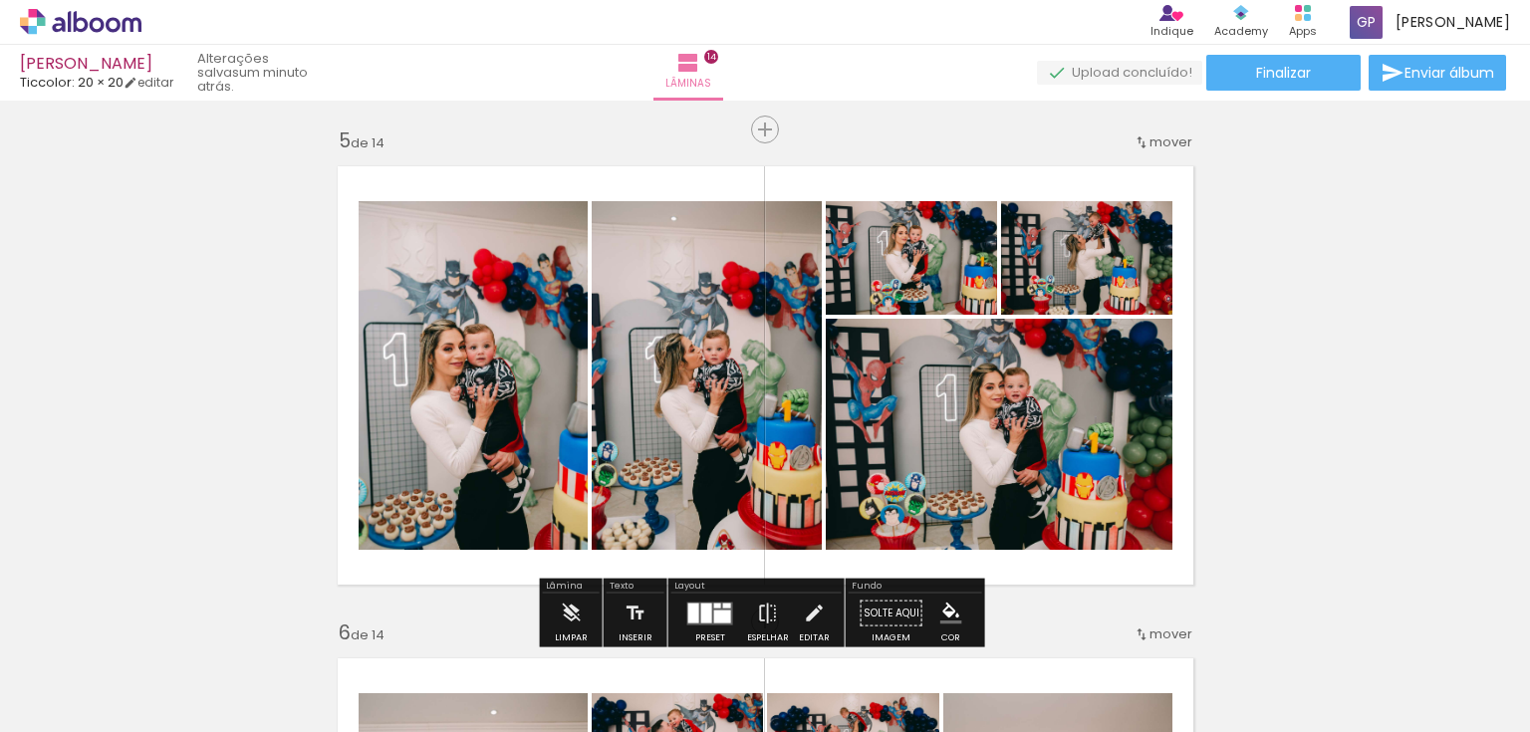
scroll to position [1992, 0]
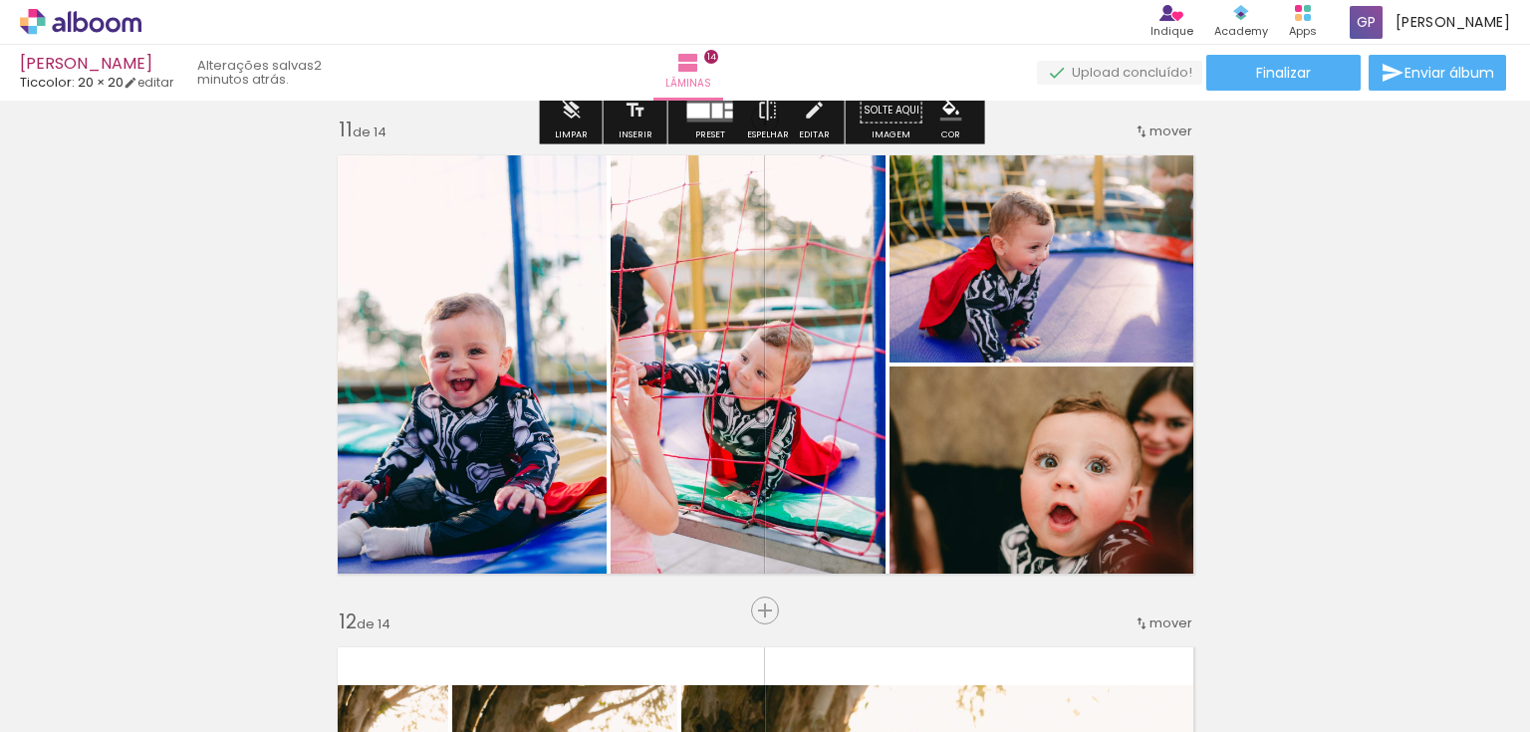
scroll to position [4941, 0]
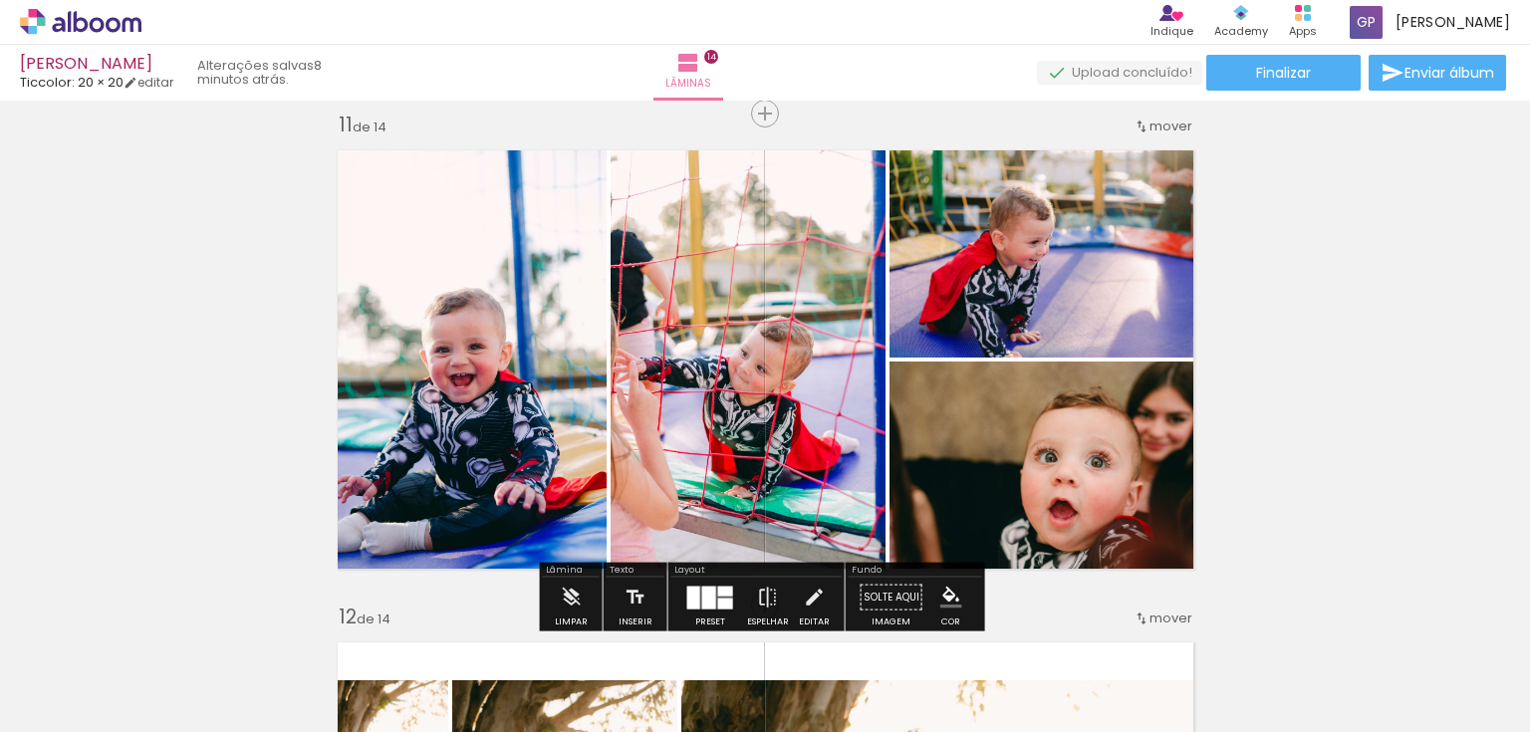
scroll to position [0, 5660]
